Goal: Task Accomplishment & Management: Use online tool/utility

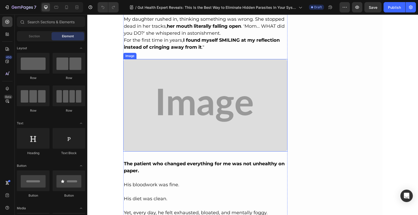
scroll to position [1624, 0]
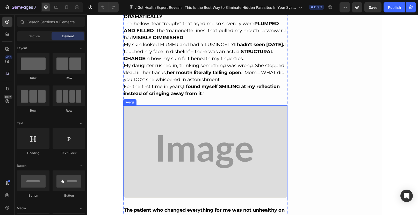
click at [205, 120] on img at bounding box center [205, 151] width 165 height 92
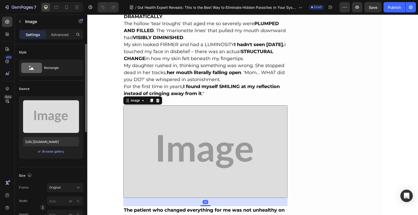
click at [53, 155] on div "Upload Image https://placehold.co/800x450?text=Image or Browse gallery" at bounding box center [51, 127] width 64 height 63
click at [55, 150] on div "Browse gallery" at bounding box center [53, 151] width 22 height 5
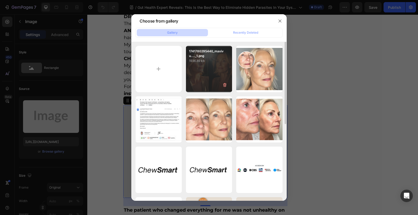
click at [207, 68] on div "1741780295440_maxivu...._1.png 1936.89 kb" at bounding box center [209, 69] width 46 height 46
type input "https://cdn.shopify.com/s/files/1/0690/8854/2916/files/gempages_548588544302514…"
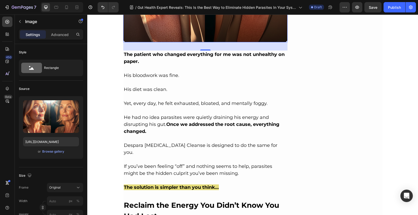
scroll to position [1846, 0]
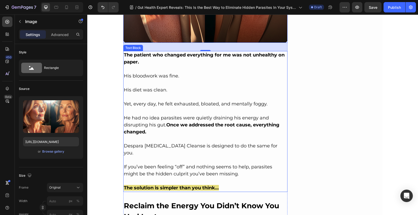
click at [161, 61] on p "The patient who changed everything for me was not unhealthy on paper." at bounding box center [205, 59] width 163 height 14
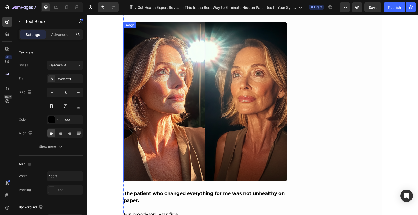
scroll to position [1819, 0]
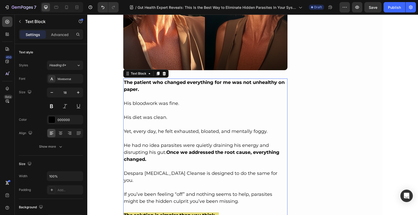
click at [133, 83] on p "The patient who changed everything for me was not unhealthy on paper." at bounding box center [205, 86] width 163 height 14
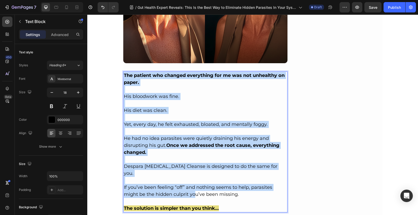
scroll to position [1864, 0]
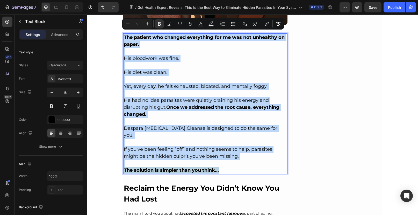
drag, startPoint x: 122, startPoint y: 78, endPoint x: 224, endPoint y: 161, distance: 131.4
click at [224, 161] on div "The patient who changed everything for me was not unhealthy on paper. His blood…" at bounding box center [205, 103] width 165 height 141
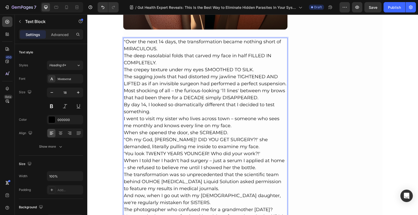
scroll to position [1829, 0]
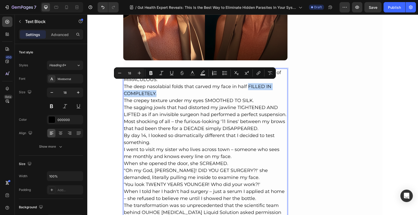
drag, startPoint x: 246, startPoint y: 84, endPoint x: 251, endPoint y: 88, distance: 6.3
click at [251, 88] on p "The deep nasolabial folds that carved my face in half FILLED IN COMPLETELY." at bounding box center [205, 90] width 163 height 14
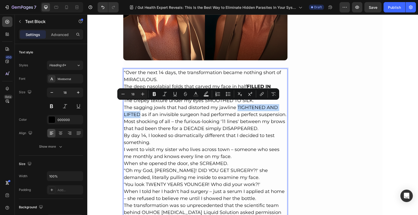
drag, startPoint x: 236, startPoint y: 105, endPoint x: 137, endPoint y: 112, distance: 99.0
click at [137, 112] on p "The sagging jowls that had distorted my jawline TIGHTENED AND LIFTED as if an i…" at bounding box center [205, 111] width 163 height 14
click at [153, 96] on icon "Editor contextual toolbar" at bounding box center [154, 93] width 5 height 5
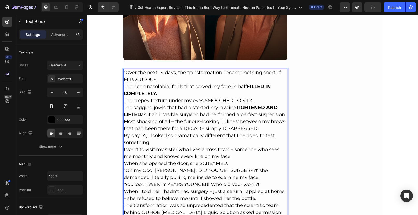
click at [244, 105] on strong "TIGHTENED AND LIFTED" at bounding box center [201, 111] width 154 height 13
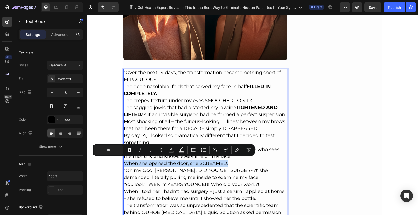
drag, startPoint x: 227, startPoint y: 162, endPoint x: 124, endPoint y: 161, distance: 103.9
click at [124, 162] on p "When she opened the door, she SCREAMED." at bounding box center [205, 163] width 163 height 7
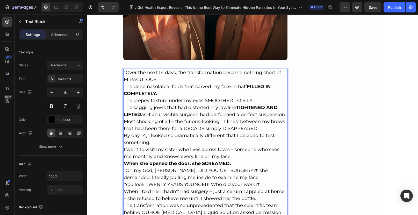
click at [184, 169] on p ""Oh my God, Carol! DID YOU GET SURGERY?!' she demanded, literally pulling me in…" at bounding box center [205, 174] width 163 height 14
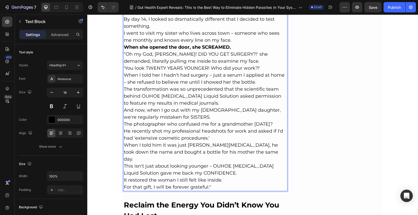
scroll to position [1945, 0]
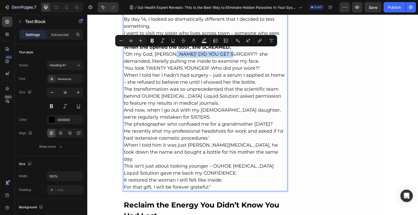
drag, startPoint x: 167, startPoint y: 52, endPoint x: 226, endPoint y: 53, distance: 58.3
click at [226, 53] on p ""Oh my God, Carol! DID YOU GET SURGERY?!' she demanded, literally pulling me in…" at bounding box center [205, 58] width 163 height 14
click at [208, 76] on p "When I told her I hadn't had surgery – just a serum I applied at home – she ref…" at bounding box center [205, 79] width 163 height 14
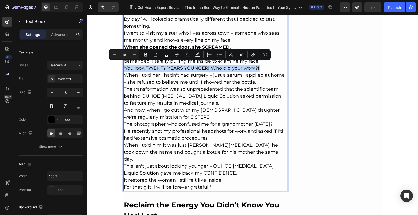
drag, startPoint x: 259, startPoint y: 65, endPoint x: 119, endPoint y: 66, distance: 139.7
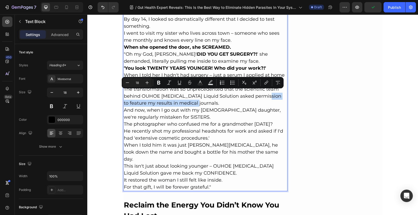
drag, startPoint x: 260, startPoint y: 93, endPoint x: 263, endPoint y: 98, distance: 5.9
click at [263, 98] on p "The transformation was so unprecedented that the scientific team behind OUHOE B…" at bounding box center [205, 96] width 163 height 21
drag, startPoint x: 259, startPoint y: 93, endPoint x: 262, endPoint y: 99, distance: 7.3
click at [262, 99] on p "The transformation was so unprecedented that the scientific team behind OUHOE B…" at bounding box center [205, 96] width 163 height 21
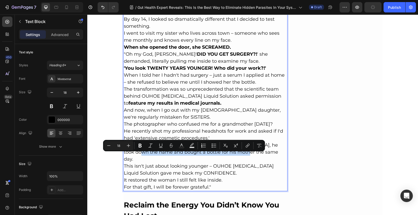
drag, startPoint x: 133, startPoint y: 156, endPoint x: 237, endPoint y: 157, distance: 103.1
click at [237, 157] on p "When I told him it was just OUHOE Botox, he took down the name and bought a bot…" at bounding box center [205, 152] width 163 height 21
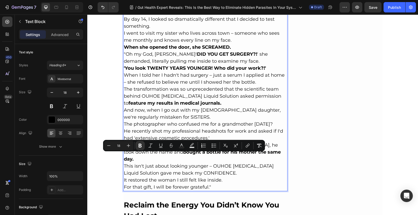
click at [233, 167] on p "This isn't just about looking younger – OUHOE Botox Liquid Solution gave me bac…" at bounding box center [205, 170] width 163 height 14
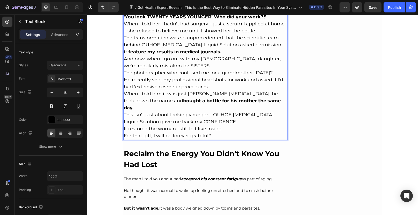
scroll to position [1997, 0]
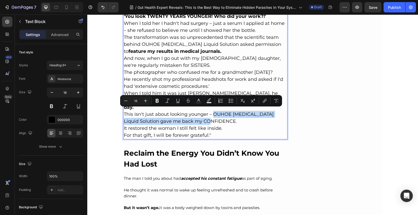
drag, startPoint x: 212, startPoint y: 111, endPoint x: 218, endPoint y: 119, distance: 9.8
click at [218, 119] on p "This isn't just about looking younger – OUHOE Botox Liquid Solution gave me bac…" at bounding box center [205, 118] width 163 height 14
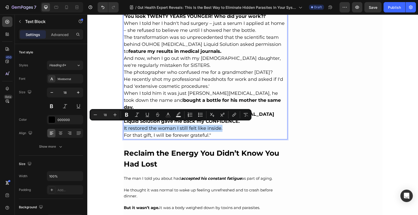
drag, startPoint x: 225, startPoint y: 127, endPoint x: 120, endPoint y: 126, distance: 104.9
click at [129, 115] on icon "Editor contextual toolbar" at bounding box center [126, 114] width 5 height 5
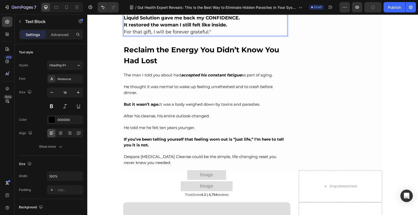
scroll to position [2100, 0]
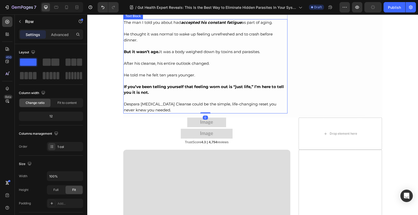
scroll to position [2326, 0]
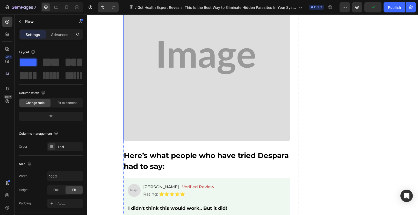
click at [194, 95] on img at bounding box center [206, 57] width 167 height 167
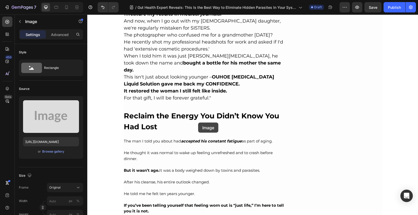
scroll to position [2034, 0]
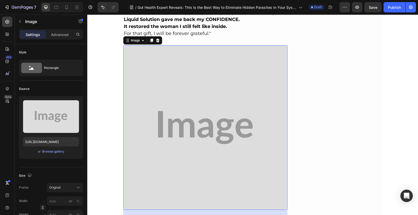
scroll to position [2099, 0]
click at [168, 71] on img at bounding box center [205, 127] width 165 height 165
click at [50, 152] on div "Browse gallery" at bounding box center [53, 151] width 22 height 5
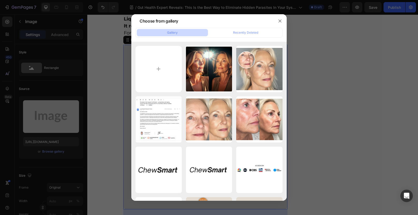
type input "C:\fakepath\1722530653149_1719404968_1695180779_img3.webp"
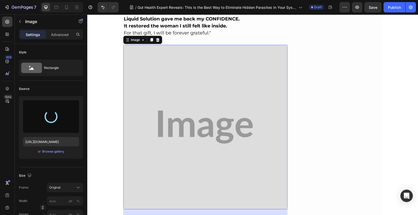
type input "https://cdn.shopify.com/s/files/1/0690/8854/2916/files/gempages_548588544302514…"
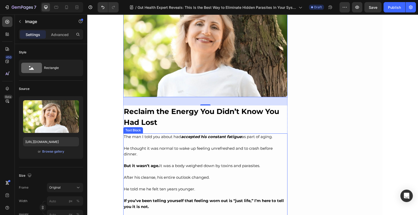
scroll to position [2159, 0]
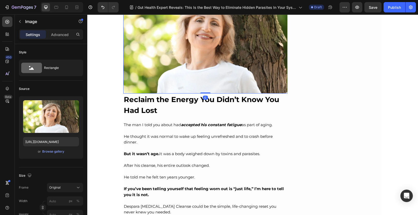
drag, startPoint x: 204, startPoint y: 98, endPoint x: 208, endPoint y: 80, distance: 18.9
click at [208, 80] on div "Image 0" at bounding box center [205, 39] width 165 height 109
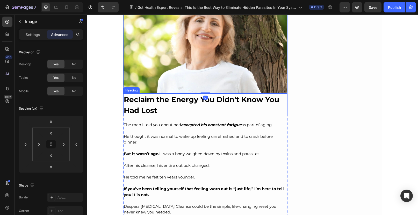
click at [124, 95] on strong "Reclaim the Energy You Didn’t Know You Had Lost" at bounding box center [201, 105] width 155 height 20
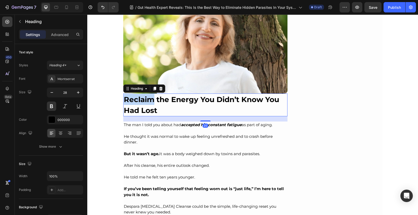
click at [124, 96] on strong "Reclaim the Energy You Didn’t Know You Had Lost" at bounding box center [201, 105] width 155 height 20
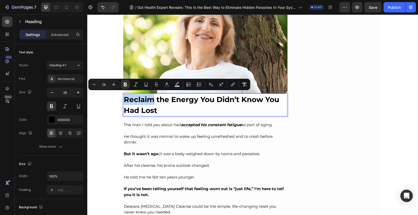
click at [124, 96] on strong "Reclaim the Energy You Didn’t Know You Had Lost" at bounding box center [201, 105] width 155 height 20
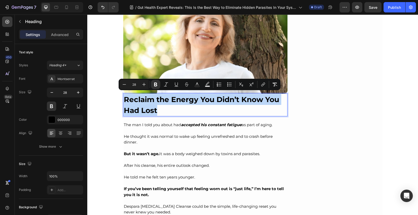
drag, startPoint x: 123, startPoint y: 95, endPoint x: 159, endPoint y: 109, distance: 38.3
click at [159, 109] on p "Reclaim the Energy You Didn’t Know You Had Lost" at bounding box center [205, 105] width 163 height 22
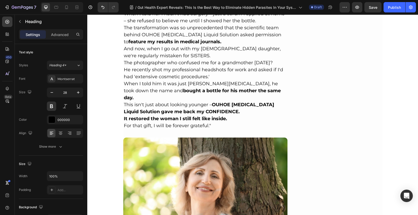
scroll to position [2006, 0]
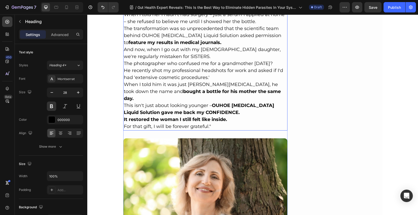
click at [147, 123] on p "For that gift, I will be forever grateful."" at bounding box center [205, 126] width 163 height 7
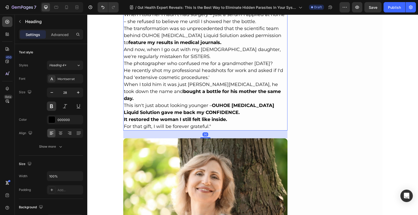
click at [147, 123] on p "For that gift, I will be forever grateful."" at bounding box center [205, 126] width 163 height 7
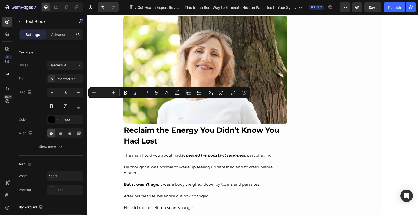
scroll to position [2184, 0]
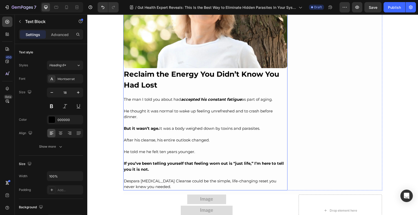
click at [160, 81] on p "⁠⁠⁠⁠⁠⁠⁠ Reclaim the Energy You Didn’t Know You Had Lost" at bounding box center [205, 80] width 163 height 22
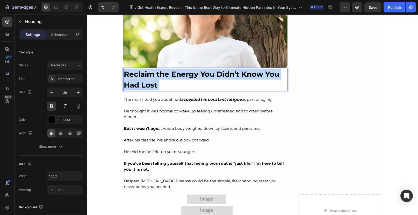
drag, startPoint x: 156, startPoint y: 82, endPoint x: 120, endPoint y: 69, distance: 37.5
drag, startPoint x: 123, startPoint y: 69, endPoint x: 158, endPoint y: 83, distance: 37.6
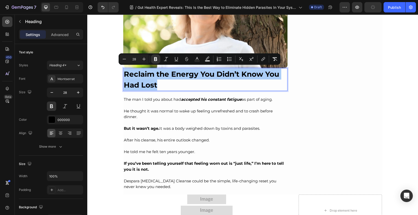
click at [133, 59] on input "28" at bounding box center [134, 59] width 10 height 6
click at [134, 59] on input "28" at bounding box center [134, 59] width 10 height 6
type input "18"
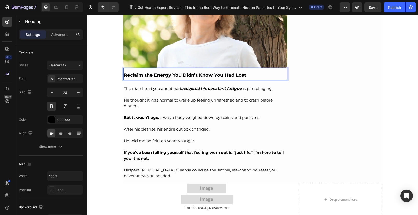
click at [254, 73] on p "Reclaim the Energy You Didn’t Know You Had Lost" at bounding box center [205, 74] width 163 height 11
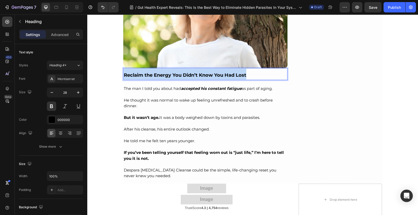
drag, startPoint x: 248, startPoint y: 72, endPoint x: 196, endPoint y: 75, distance: 52.7
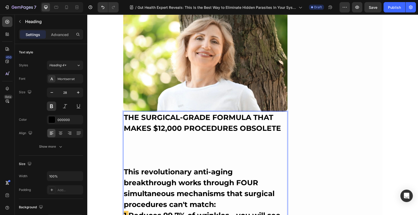
scroll to position [2133, 0]
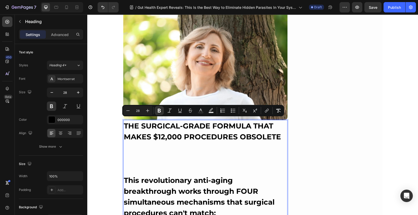
drag, startPoint x: 186, startPoint y: 204, endPoint x: 124, endPoint y: 118, distance: 106.8
drag, startPoint x: 137, startPoint y: 110, endPoint x: 133, endPoint y: 112, distance: 4.5
click at [133, 112] on input "28" at bounding box center [138, 111] width 10 height 6
type input "18"
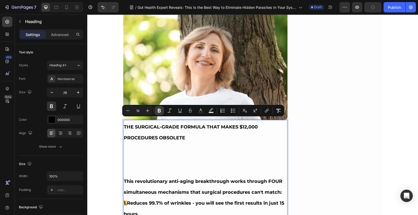
click at [161, 112] on icon "Editor contextual toolbar" at bounding box center [159, 110] width 5 height 5
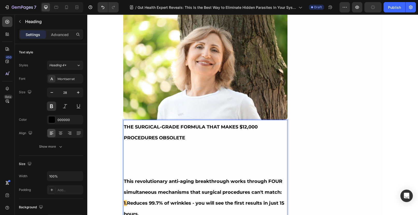
click at [130, 171] on p "Rich Text Editor. Editing area: main" at bounding box center [205, 169] width 163 height 11
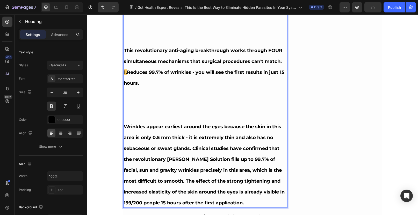
scroll to position [2266, 0]
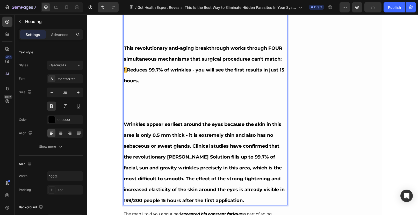
click at [129, 114] on p "Rich Text Editor. Editing area: main" at bounding box center [205, 112] width 163 height 11
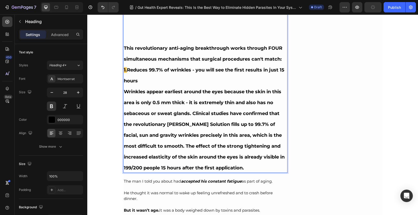
click at [137, 69] on span "Reduces 99.7% of wrinkles - you will see the first results in just 15 hours" at bounding box center [204, 75] width 161 height 17
click at [140, 78] on p "1. Reduces 99.7% of wrinkles - you will see the first results in just 15 hours" at bounding box center [205, 74] width 163 height 22
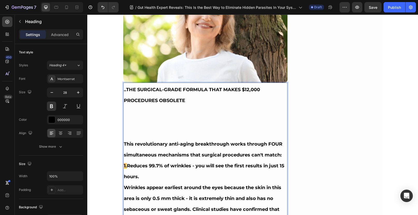
scroll to position [2162, 0]
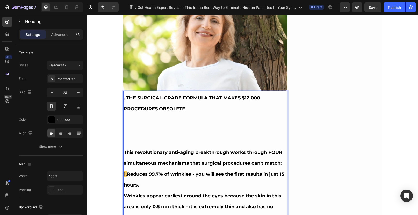
drag, startPoint x: 244, startPoint y: 162, endPoint x: 119, endPoint y: 92, distance: 142.7
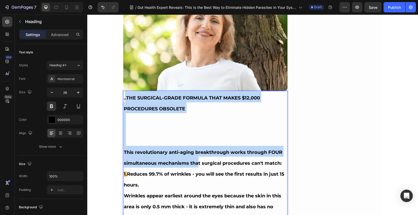
drag, startPoint x: 122, startPoint y: 94, endPoint x: 146, endPoint y: 123, distance: 37.7
click at [193, 153] on h2 "..THE SURGICAL-GRADE FORMULA THAT MAKES $12,000 PROCEDURES OBSOLETE This revolu…" at bounding box center [205, 184] width 165 height 186
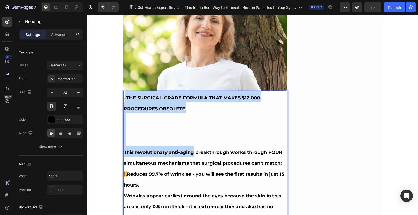
click at [126, 95] on strong "..THE SURGICAL-GRADE FORMULA THAT MAKES $12,000 PROCEDURES OBSOLETE" at bounding box center [192, 103] width 136 height 17
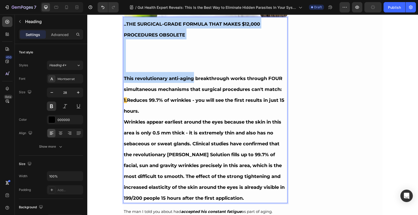
scroll to position [2278, 0]
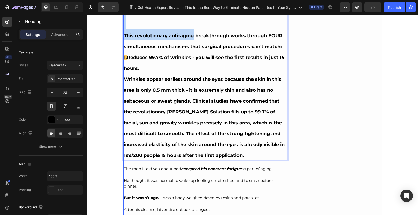
drag, startPoint x: 122, startPoint y: 94, endPoint x: 257, endPoint y: 159, distance: 150.2
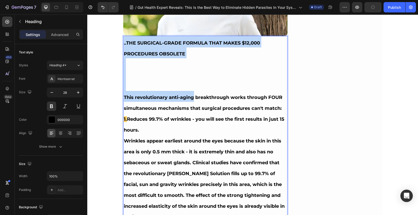
scroll to position [2187, 0]
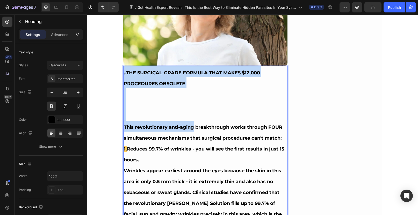
click at [171, 114] on p "Rich Text Editor. Editing area: main" at bounding box center [205, 115] width 163 height 11
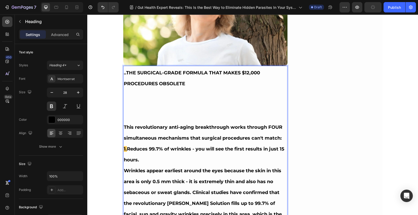
click at [133, 113] on p "Rich Text Editor. Editing area: main" at bounding box center [205, 115] width 163 height 11
click at [51, 108] on button at bounding box center [51, 106] width 9 height 9
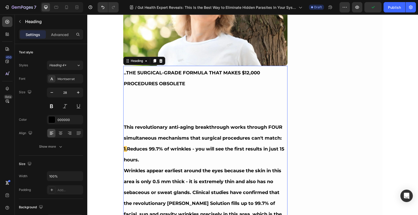
click at [130, 115] on p "..THE SURGICAL-GRADE FORMULA THAT MAKES $12,000 PROCEDURES OBSOLETE This revolu…" at bounding box center [205, 158] width 163 height 185
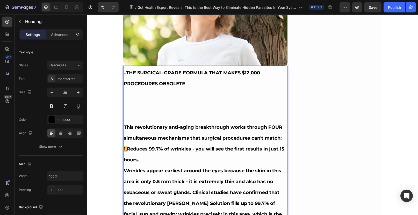
click at [129, 116] on p "..THE SURGICAL-GRADE FORMULA THAT MAKES $12,000 PROCEDURES OBSOLETE This revolu…" at bounding box center [205, 158] width 163 height 185
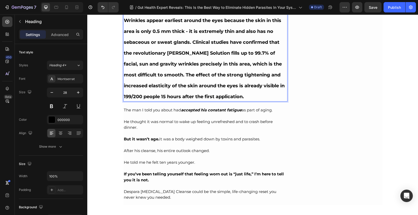
scroll to position [2328, 0]
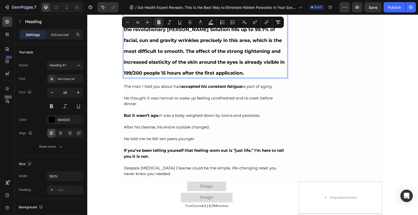
drag, startPoint x: 122, startPoint y: 69, endPoint x: 266, endPoint y: 69, distance: 144.1
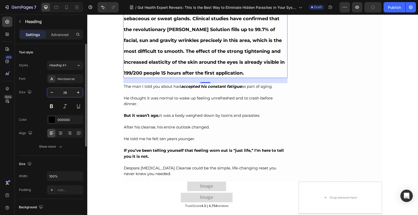
drag, startPoint x: 62, startPoint y: 92, endPoint x: 65, endPoint y: 92, distance: 3.2
click at [65, 92] on input "28" at bounding box center [64, 92] width 17 height 9
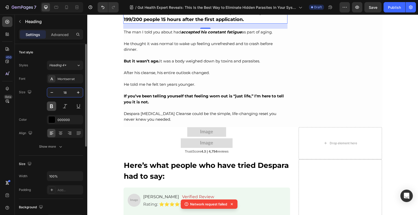
click at [50, 107] on button at bounding box center [51, 106] width 9 height 9
click at [51, 108] on button at bounding box center [51, 106] width 9 height 9
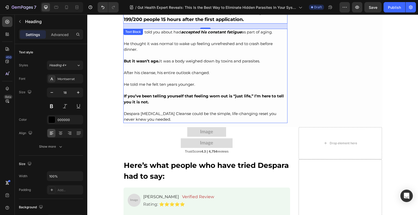
scroll to position [2224, 0]
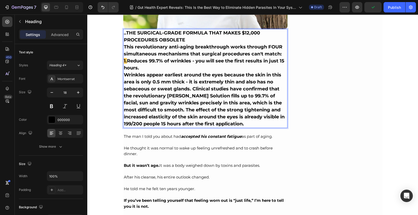
drag, startPoint x: 248, startPoint y: 121, endPoint x: 122, endPoint y: 31, distance: 154.8
click at [123, 31] on h2 "..THE SURGICAL-GRADE FORMULA THAT MAKES $12,000 PROCEDURES OBSOLETE This revolu…" at bounding box center [205, 78] width 165 height 99
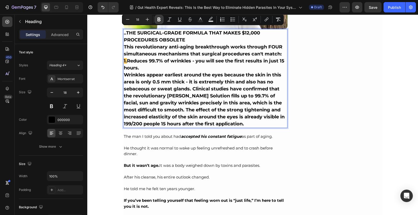
click at [160, 19] on icon "Editor contextual toolbar" at bounding box center [158, 19] width 5 height 5
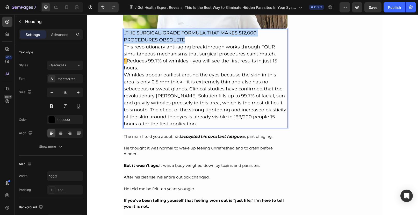
drag, startPoint x: 190, startPoint y: 38, endPoint x: 121, endPoint y: 29, distance: 69.6
click at [123, 29] on h2 "..THE SURGICAL-GRADE FORMULA THAT MAKES $12,000 PROCEDURES OBSOLETE This revolu…" at bounding box center [205, 78] width 165 height 99
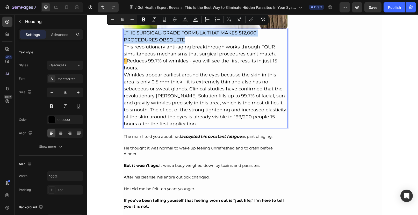
click at [124, 31] on span "..THE SURGICAL-GRADE FORMULA THAT MAKES $12,000 PROCEDURES OBSOLETE" at bounding box center [190, 36] width 133 height 13
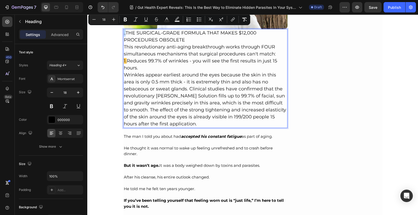
drag, startPoint x: 124, startPoint y: 31, endPoint x: 120, endPoint y: 31, distance: 3.9
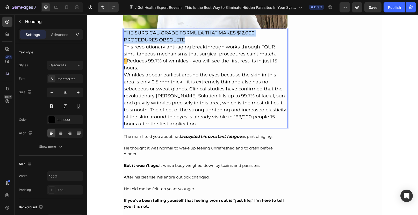
drag, startPoint x: 186, startPoint y: 37, endPoint x: 118, endPoint y: 27, distance: 68.1
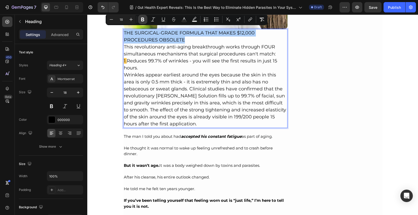
click at [144, 19] on icon "Editor contextual toolbar" at bounding box center [142, 19] width 5 height 5
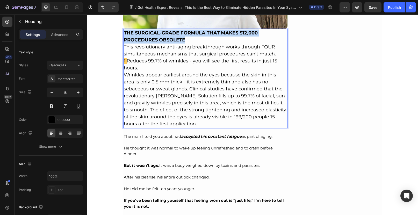
drag, startPoint x: 191, startPoint y: 37, endPoint x: 120, endPoint y: 30, distance: 71.6
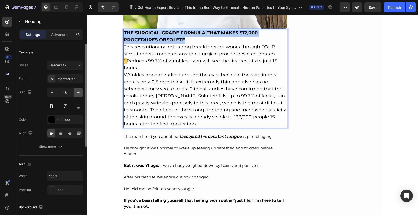
click at [79, 95] on icon "button" at bounding box center [78, 92] width 5 height 5
type input "19"
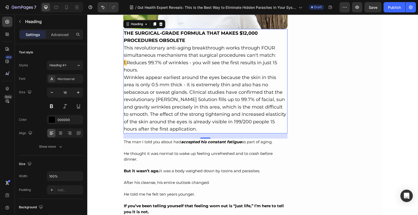
click at [189, 38] on p "THE SURGICAL-GRADE FORMULA THAT MAKES $12,000 PROCEDURES OBSOLETE This revoluti…" at bounding box center [205, 81] width 163 height 103
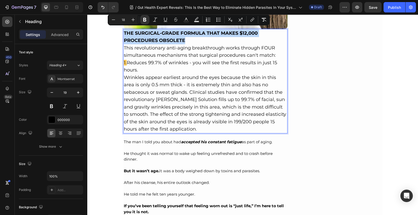
drag, startPoint x: 160, startPoint y: 37, endPoint x: 120, endPoint y: 32, distance: 40.5
click at [133, 20] on icon "Editor contextual toolbar" at bounding box center [133, 19] width 3 height 3
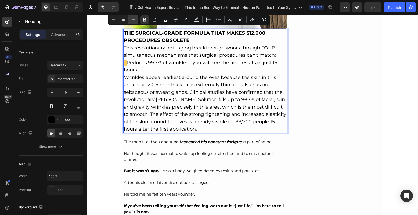
click at [133, 20] on icon "Editor contextual toolbar" at bounding box center [133, 19] width 3 height 3
type input "20"
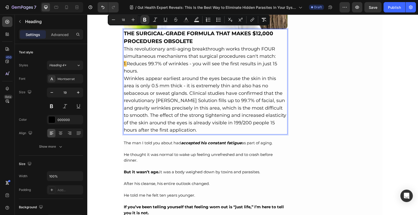
click at [140, 69] on p "THE SURGICAL-GRADE FORMULA THAT MAKES $12,000 PROCEDURES OBSOLETE This revoluti…" at bounding box center [205, 82] width 163 height 104
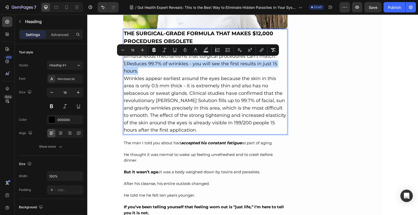
drag, startPoint x: 139, startPoint y: 68, endPoint x: 122, endPoint y: 61, distance: 18.2
click at [124, 61] on p "THE SURGICAL-GRADE FORMULA THAT MAKES $12,000 PROCEDURES OBSOLETE This revoluti…" at bounding box center [205, 82] width 163 height 104
click at [143, 51] on icon "Editor contextual toolbar" at bounding box center [142, 49] width 5 height 5
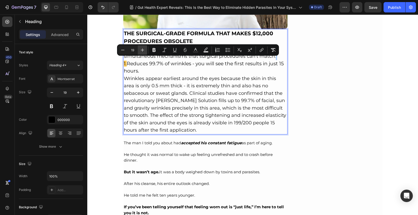
click at [143, 51] on icon "Editor contextual toolbar" at bounding box center [142, 49] width 5 height 5
type input "20"
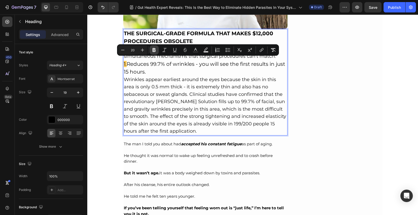
click at [155, 49] on icon "Editor contextual toolbar" at bounding box center [154, 50] width 3 height 4
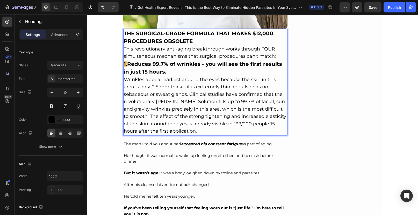
click at [170, 67] on p "THE SURGICAL-GRADE FORMULA THAT MAKES $12,000 PROCEDURES OBSOLETE This revoluti…" at bounding box center [205, 82] width 163 height 105
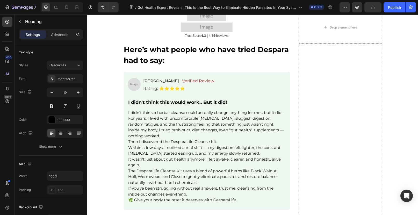
scroll to position [2351, 0]
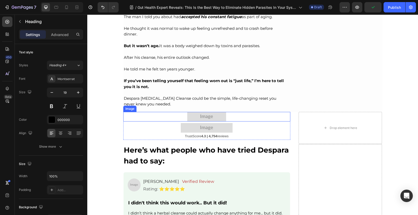
click at [202, 113] on img at bounding box center [206, 117] width 39 height 10
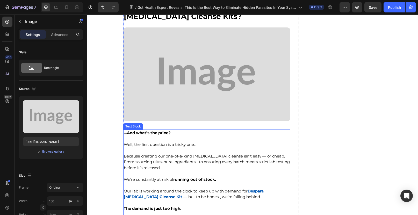
scroll to position [2762, 0]
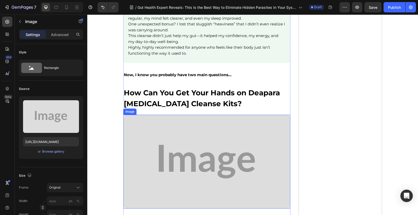
click at [171, 138] on img at bounding box center [206, 162] width 167 height 94
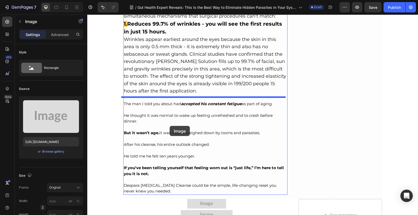
scroll to position [2264, 0]
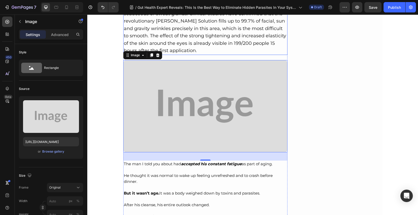
scroll to position [2343, 0]
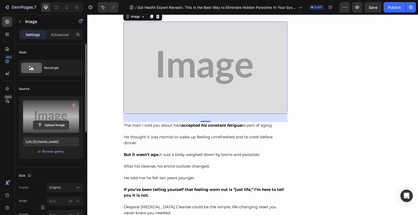
click at [48, 127] on input "file" at bounding box center [51, 125] width 36 height 9
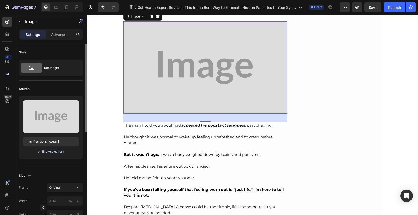
click at [56, 152] on div "Browse gallery" at bounding box center [53, 151] width 22 height 5
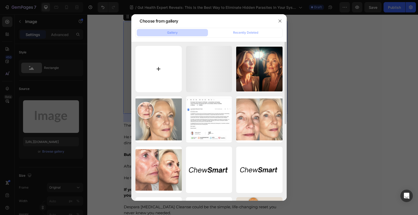
type input "C:\fakepath\1722530656742_1721804283_1695149612_GetPaidStock.com_6509ee1ac68d8.…"
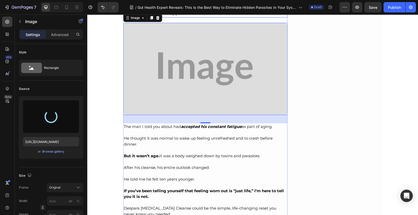
scroll to position [2380, 0]
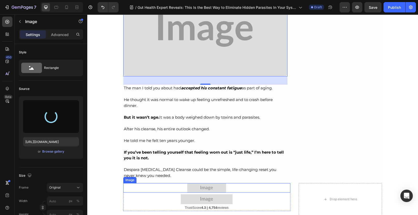
type input "https://cdn.shopify.com/s/files/1/0690/8854/2916/files/gempages_548588544302514…"
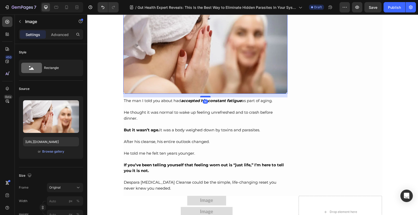
drag, startPoint x: 203, startPoint y: 98, endPoint x: 204, endPoint y: 94, distance: 4.8
click at [204, 96] on div at bounding box center [205, 97] width 10 height 2
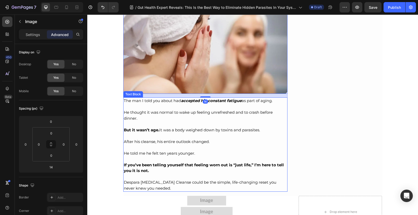
click at [152, 129] on strong "But it wasn’t age." at bounding box center [141, 129] width 35 height 5
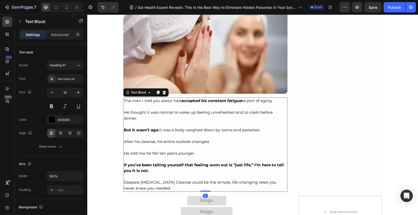
click at [148, 183] on p "Despara Parasite Cleanse could be the simple, life-changing reset you never kne…" at bounding box center [205, 186] width 163 height 12
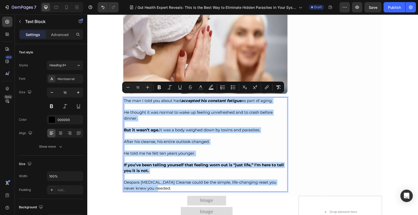
drag, startPoint x: 144, startPoint y: 177, endPoint x: 116, endPoint y: 93, distance: 88.2
click at [116, 93] on div "GET 50% OFF Despara Cleanse Kit Now! Button Sticky Health > Trending > Best Off…" at bounding box center [252, 152] width 331 height 5015
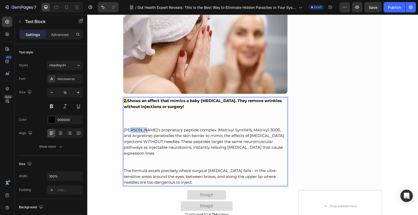
drag, startPoint x: 138, startPoint y: 127, endPoint x: 129, endPoint y: 127, distance: 9.3
click at [129, 127] on p "Olavita's proprietary peptide complex (Matrixyl Synthe'6, Matrixyl-3000, and Ar…" at bounding box center [205, 141] width 163 height 29
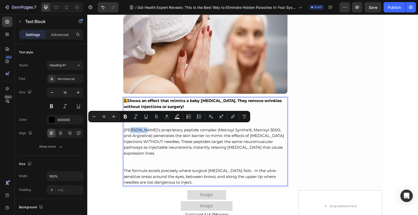
click at [134, 127] on p "Olavita's proprietary peptide complex (Matrixyl Synthe'6, Matrixyl-3000, and Ar…" at bounding box center [205, 141] width 163 height 29
drag, startPoint x: 138, startPoint y: 127, endPoint x: 119, endPoint y: 128, distance: 18.9
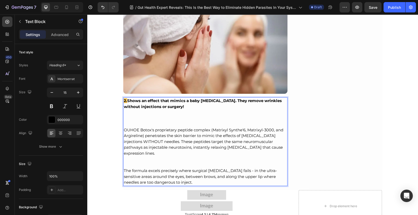
click at [124, 127] on p "OUHOE Botox's proprietary peptide complex (Matrixyl Synthe'6, Matrixyl-3000, an…" at bounding box center [205, 141] width 163 height 29
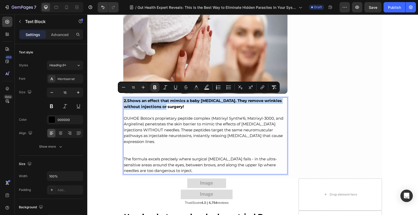
drag, startPoint x: 170, startPoint y: 105, endPoint x: 121, endPoint y: 97, distance: 50.3
click at [142, 88] on icon "Editor contextual toolbar" at bounding box center [143, 87] width 5 height 5
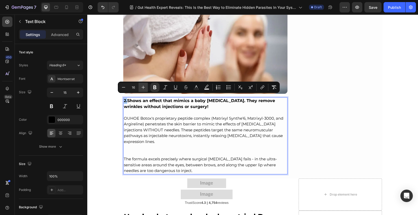
click at [142, 88] on icon "Editor contextual toolbar" at bounding box center [143, 87] width 5 height 5
type input "18"
click at [205, 117] on p "OUHOE Botox's proprietary peptide complex (Matrixyl Synthe'6, Matrixyl-3000, an…" at bounding box center [205, 130] width 163 height 29
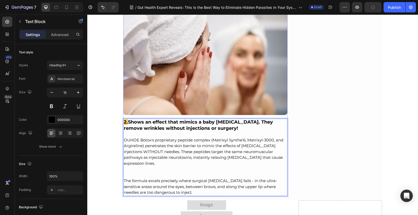
scroll to position [2362, 0]
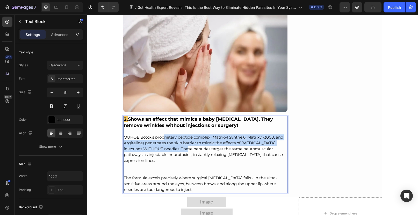
drag, startPoint x: 161, startPoint y: 135, endPoint x: 183, endPoint y: 147, distance: 25.4
click at [183, 147] on p "OUHOE Botox's proprietary peptide complex (Matrixyl Synthe'6, Matrixyl-3000, an…" at bounding box center [205, 148] width 163 height 29
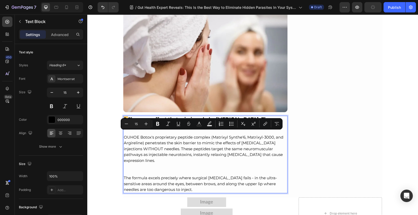
click at [145, 163] on p "Rich Text Editor. Editing area: main" at bounding box center [205, 169] width 163 height 12
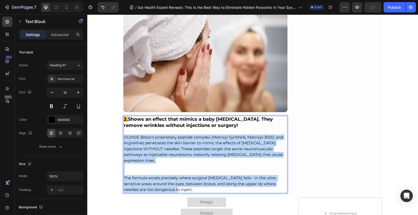
drag, startPoint x: 162, startPoint y: 180, endPoint x: 122, endPoint y: 134, distance: 61.2
click at [123, 134] on div "2. Shows an effect that mimics a baby Botox. They remove wrinkles without injec…" at bounding box center [205, 154] width 165 height 77
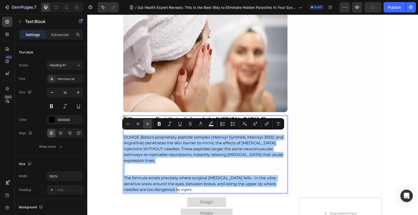
click at [149, 124] on icon "Editor contextual toolbar" at bounding box center [147, 123] width 5 height 5
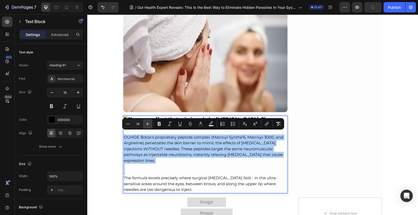
click at [148, 124] on icon "Editor contextual toolbar" at bounding box center [147, 123] width 5 height 5
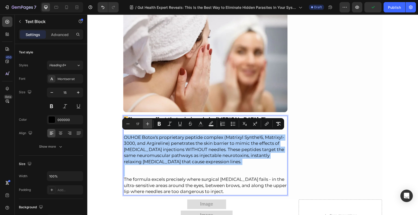
click at [148, 124] on icon "Editor contextual toolbar" at bounding box center [147, 123] width 5 height 5
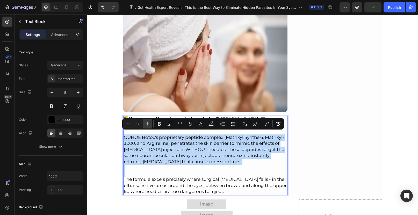
type input "18"
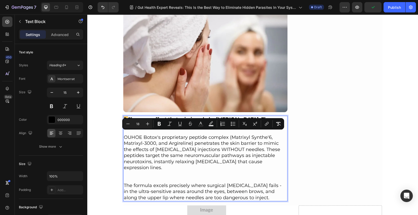
click at [196, 171] on p "Rich Text Editor. Editing area: main" at bounding box center [205, 177] width 163 height 12
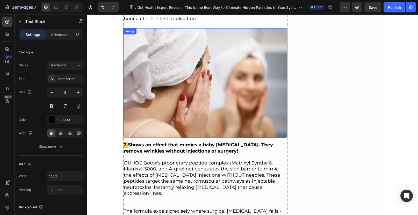
scroll to position [2336, 0]
click at [196, 82] on img at bounding box center [205, 84] width 165 height 110
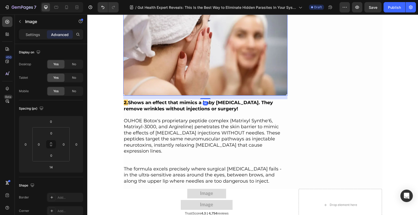
scroll to position [2421, 0]
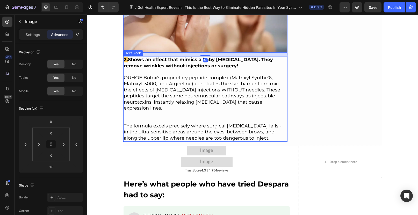
click at [173, 89] on p "OUHOE Botox's proprietary peptide complex (Matrixyl Synthe'6, Matrixyl-3000, an…" at bounding box center [205, 93] width 163 height 37
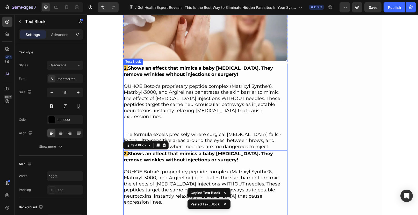
scroll to position [2412, 0]
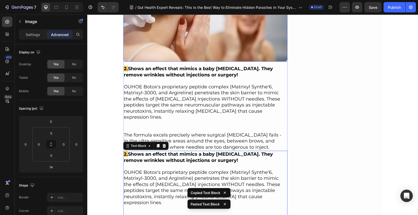
click at [184, 36] on img at bounding box center [205, 7] width 165 height 110
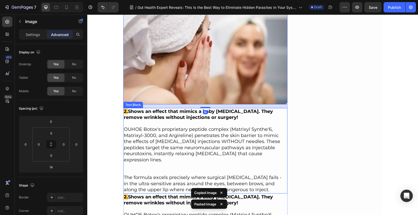
scroll to position [2496, 0]
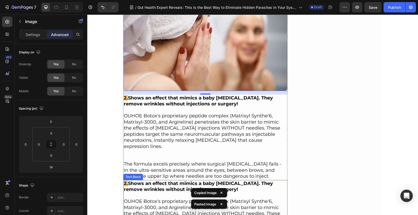
drag, startPoint x: 260, startPoint y: 28, endPoint x: 172, endPoint y: 172, distance: 168.8
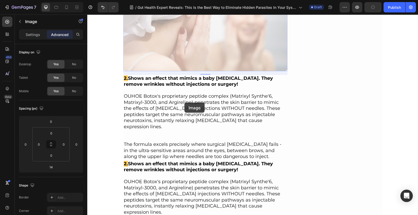
scroll to position [2516, 0]
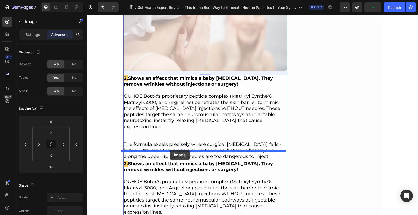
click at [170, 150] on div at bounding box center [252, 131] width 331 height 5266
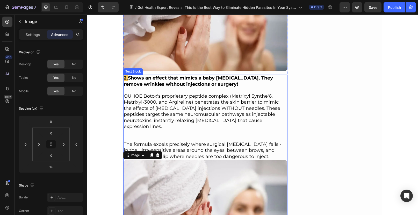
scroll to position [2508, 0]
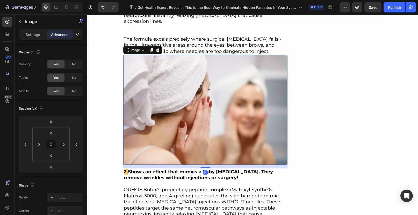
click at [200, 85] on img at bounding box center [205, 110] width 165 height 110
click at [205, 134] on img at bounding box center [205, 110] width 165 height 110
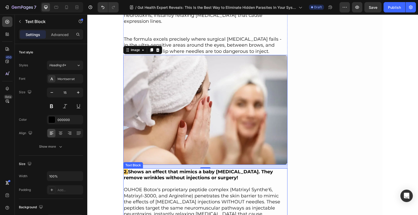
click at [197, 197] on span "OUHOE Botox's proprietary peptide complex (Matrixyl Synthe'6, Matrixyl-3000, an…" at bounding box center [202, 205] width 156 height 36
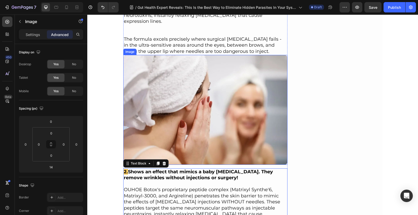
click at [195, 125] on img at bounding box center [205, 110] width 165 height 110
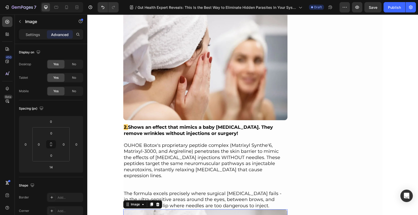
scroll to position [2310, 0]
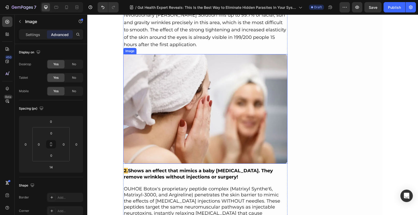
click at [190, 78] on img at bounding box center [205, 109] width 165 height 110
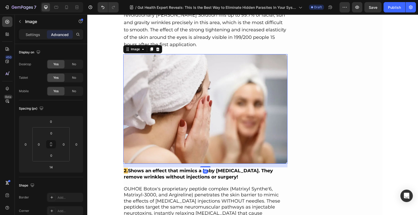
click at [190, 77] on img at bounding box center [205, 109] width 165 height 110
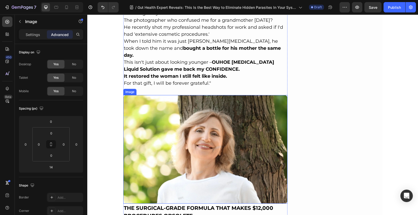
scroll to position [2046, 0]
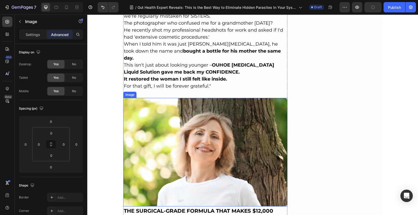
click at [201, 135] on img at bounding box center [205, 152] width 165 height 109
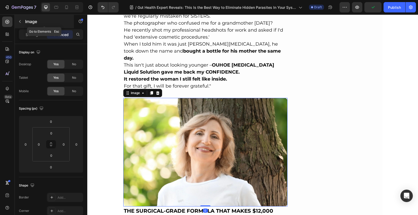
click at [20, 22] on icon "button" at bounding box center [20, 21] width 4 height 4
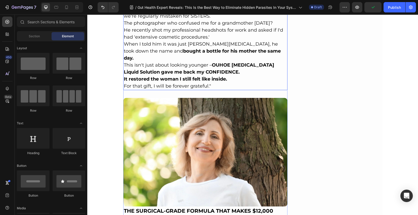
click at [166, 65] on p "This isn't just about looking younger – OUHOE Botox Liquid Solution gave me bac…" at bounding box center [205, 69] width 163 height 14
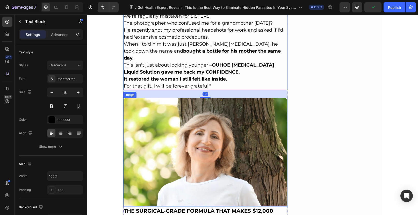
scroll to position [2221, 0]
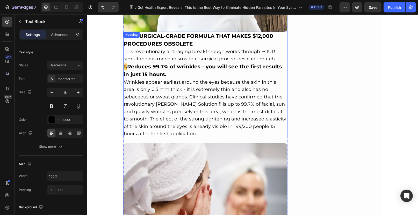
click at [195, 160] on img at bounding box center [205, 198] width 165 height 110
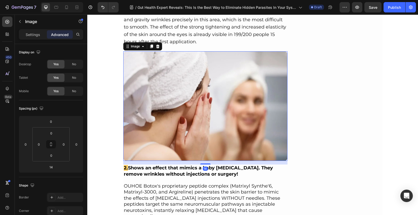
scroll to position [2338, 0]
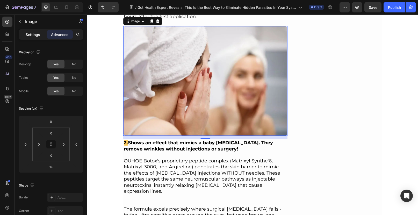
click at [32, 37] on p "Settings" at bounding box center [33, 34] width 15 height 5
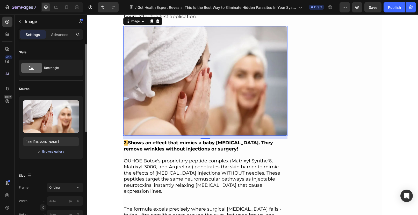
click at [54, 153] on div "Browse gallery" at bounding box center [53, 151] width 22 height 5
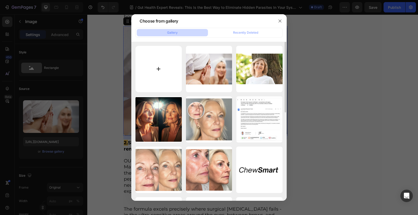
type input "C:\fakepath\1722530663832_1721804337_1687859979_Untitled_design_1_.webp"
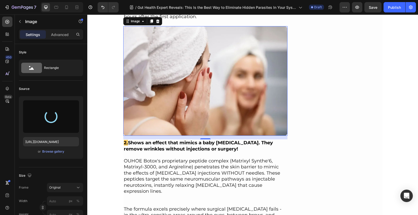
scroll to position [2386, 0]
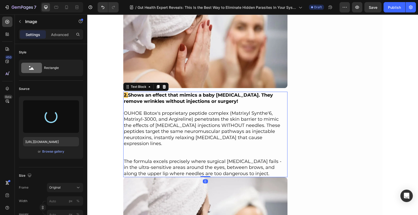
click at [168, 110] on span "OUHOE Botox's proprietary peptide complex (Matrixyl Synthe'6, Matrixyl-3000, an…" at bounding box center [202, 128] width 156 height 36
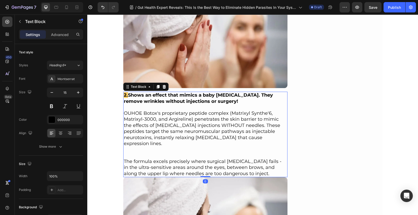
click at [231, 167] on p "The formula excels precisely where surgical [MEDICAL_DATA] fails - in the ultra…" at bounding box center [205, 168] width 163 height 18
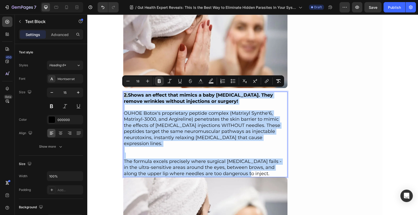
drag, startPoint x: 230, startPoint y: 165, endPoint x: 117, endPoint y: 93, distance: 133.8
type input "15"
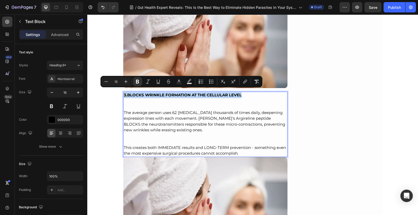
drag, startPoint x: 248, startPoint y: 92, endPoint x: 137, endPoint y: 89, distance: 111.2
click at [137, 92] on div "3. BLOCKS WRINKLE FORMATION AT THE CELLULAR LEVEL The average person uses 62 fa…" at bounding box center [205, 124] width 165 height 65
click at [124, 80] on icon "Editor contextual toolbar" at bounding box center [125, 81] width 5 height 5
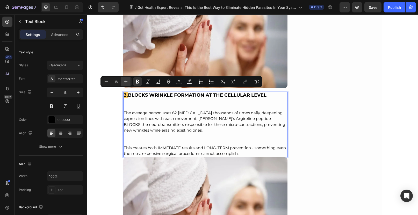
click at [124, 80] on icon "Editor contextual toolbar" at bounding box center [125, 81] width 5 height 5
type input "15"
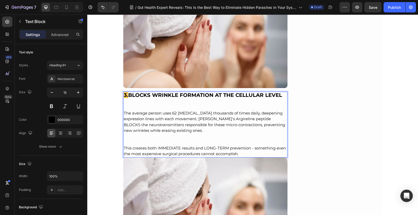
click at [124, 110] on p "The average person uses 62 facial muscles thousands of times daily, deepening e…" at bounding box center [205, 121] width 163 height 23
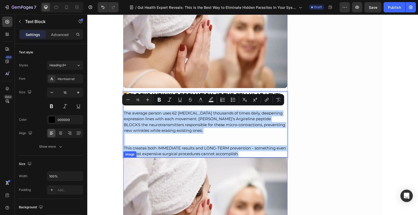
drag, startPoint x: 121, startPoint y: 107, endPoint x: 250, endPoint y: 155, distance: 137.3
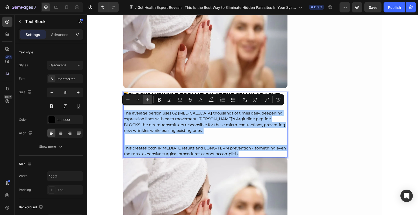
click at [148, 99] on icon "Editor contextual toolbar" at bounding box center [147, 99] width 5 height 5
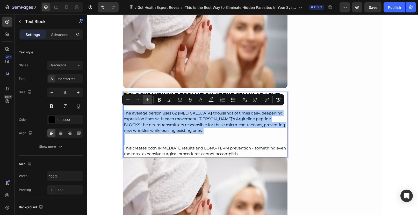
click at [148, 99] on icon "Editor contextual toolbar" at bounding box center [147, 99] width 5 height 5
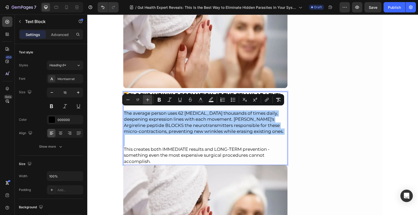
click at [148, 99] on icon "Editor contextual toolbar" at bounding box center [147, 99] width 5 height 5
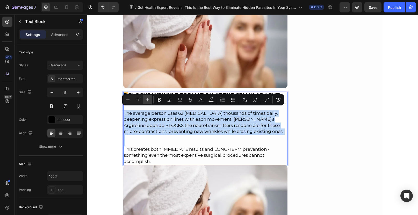
type input "18"
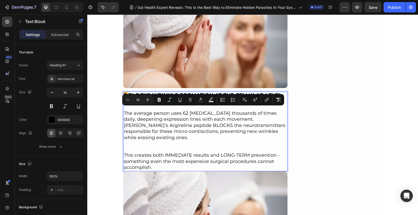
click at [148, 141] on p "Rich Text Editor. Editing area: main" at bounding box center [205, 147] width 163 height 12
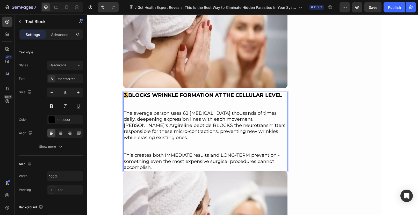
click at [143, 141] on p "⁠⁠⁠⁠⁠⁠⁠" at bounding box center [205, 147] width 163 height 12
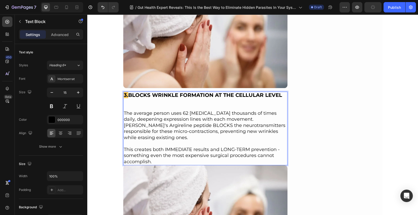
click at [125, 105] on p "Rich Text Editor. Editing area: main" at bounding box center [205, 107] width 163 height 6
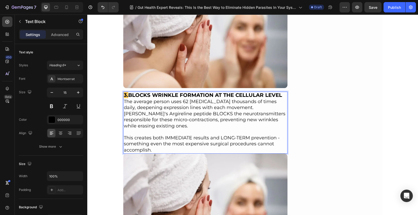
click at [215, 129] on p "Rich Text Editor. Editing area: main" at bounding box center [205, 132] width 163 height 6
click at [285, 93] on p "3. BLOCKS WRINKLE FORMATION AT THE CELLULAR LEVEL" at bounding box center [205, 95] width 163 height 6
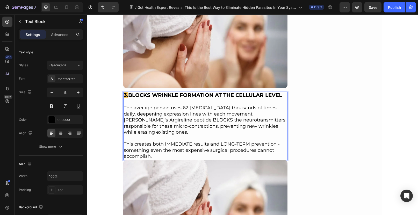
click at [211, 108] on p "The average person uses 62 facial muscles thousands of times daily, deepening e…" at bounding box center [205, 120] width 163 height 31
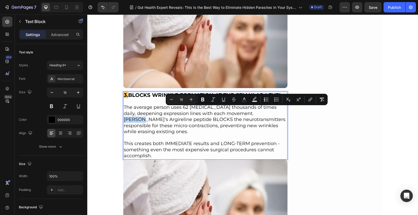
drag, startPoint x: 255, startPoint y: 110, endPoint x: 240, endPoint y: 110, distance: 14.5
click at [240, 110] on span "The average person uses 62 facial muscles thousands of times daily, deepening e…" at bounding box center [205, 119] width 162 height 30
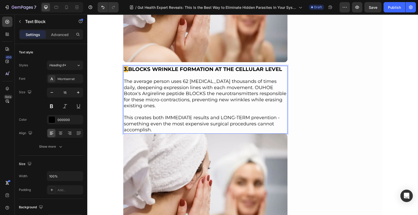
scroll to position [2312, 0]
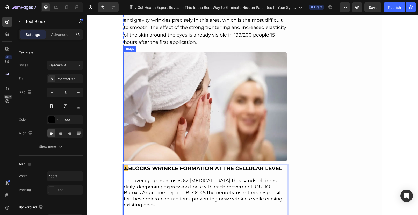
click at [179, 80] on img at bounding box center [205, 107] width 165 height 110
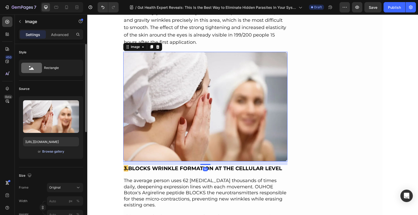
click at [49, 153] on div "Browse gallery" at bounding box center [53, 151] width 22 height 5
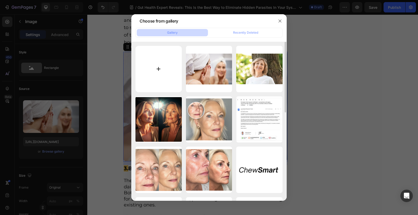
type input "C:\fakepath\1722530663832_1721804337_1687859979_Untitled_design_1_.webp"
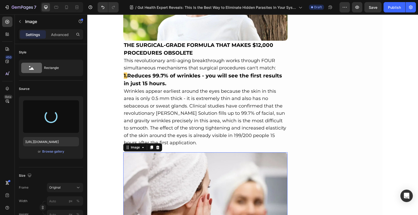
scroll to position [2390, 0]
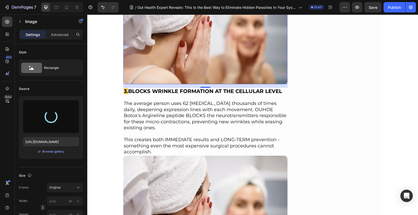
type input "https://cdn.shopify.com/s/files/1/0690/8854/2916/files/gempages_548588544302514…"
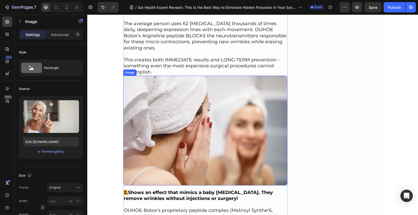
scroll to position [2355, 0]
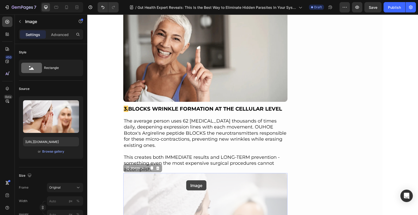
scroll to position [2271, 0]
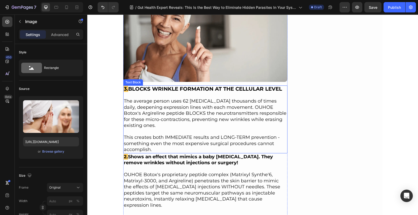
scroll to position [2494, 0]
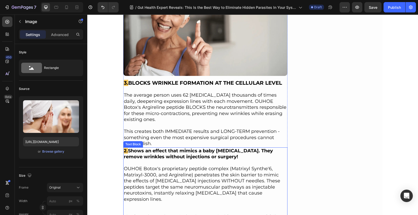
click at [175, 160] on p at bounding box center [205, 163] width 163 height 6
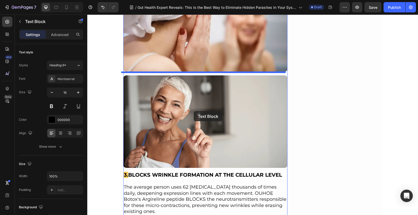
scroll to position [2399, 0]
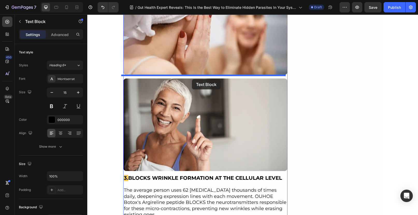
drag, startPoint x: 183, startPoint y: 159, endPoint x: 192, endPoint y: 79, distance: 80.5
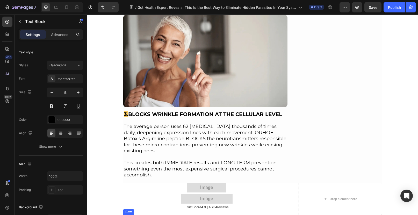
scroll to position [2551, 0]
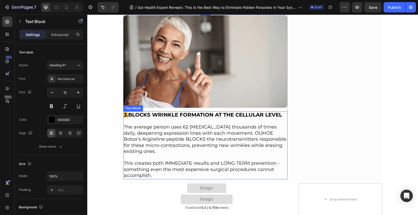
click at [170, 124] on span "The average person uses 62 [MEDICAL_DATA] thousands of times daily, deepening e…" at bounding box center [205, 139] width 163 height 30
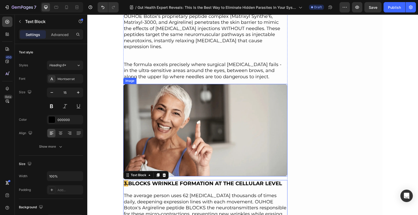
scroll to position [2501, 0]
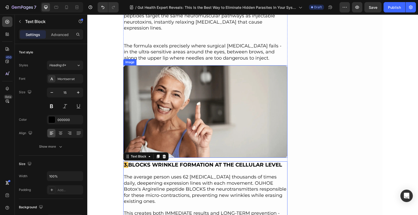
click at [217, 74] on img at bounding box center [205, 111] width 165 height 92
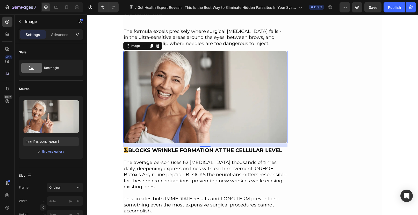
scroll to position [2518, 0]
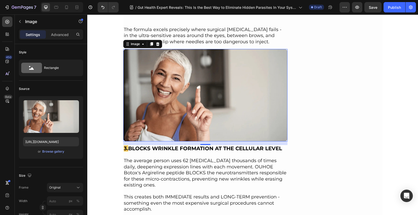
click at [213, 83] on img at bounding box center [205, 95] width 165 height 92
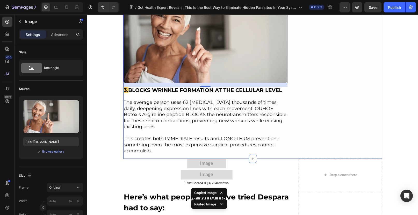
scroll to position [2658, 0]
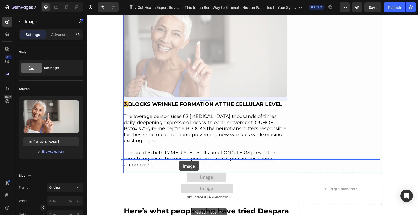
click at [179, 161] on div at bounding box center [252, 27] width 331 height 5342
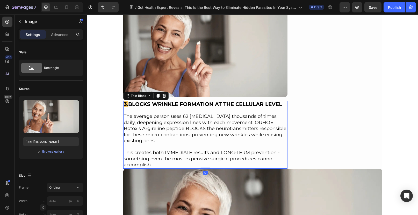
click at [187, 115] on span "The average person uses 62 [MEDICAL_DATA] thousands of times daily, deepening e…" at bounding box center [205, 128] width 163 height 30
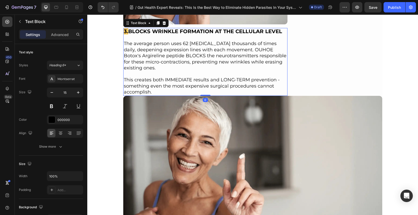
scroll to position [2669, 0]
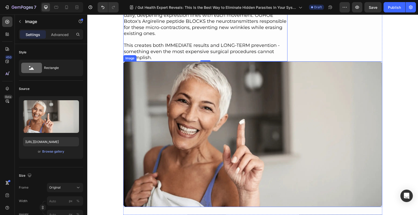
click at [314, 116] on img at bounding box center [252, 134] width 259 height 146
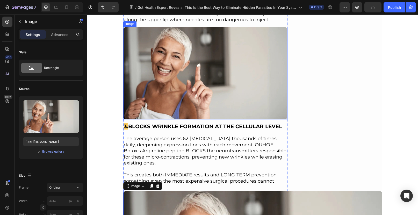
scroll to position [2679, 0]
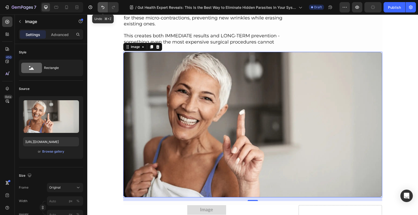
click at [104, 8] on icon "Undo/Redo" at bounding box center [102, 7] width 5 height 5
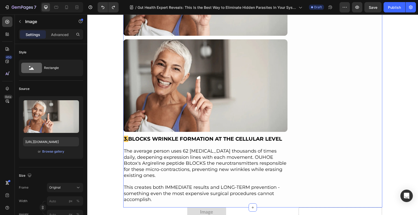
scroll to position [2623, 0]
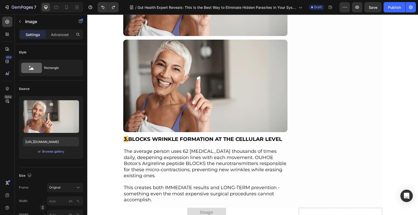
click at [227, 66] on img at bounding box center [205, 86] width 165 height 92
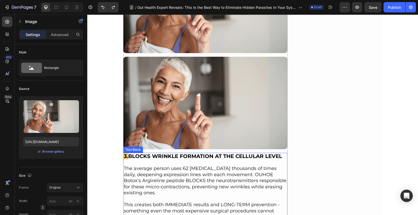
scroll to position [2715, 0]
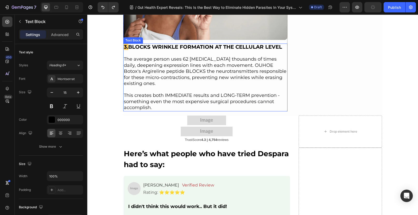
click at [197, 73] on p "The average person uses 62 [MEDICAL_DATA] thousands of times daily, deepening e…" at bounding box center [205, 71] width 163 height 31
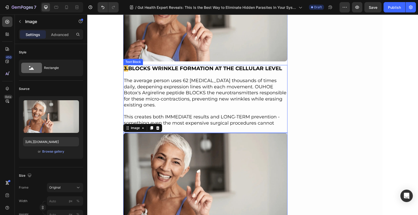
scroll to position [2662, 0]
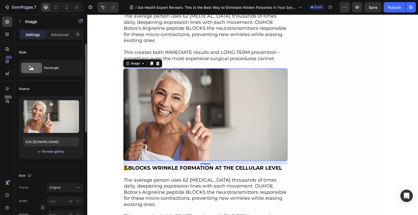
click at [48, 152] on div "Browse gallery" at bounding box center [53, 151] width 22 height 5
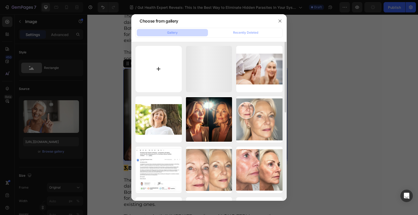
type input "C:\fakepath\1722530671306_1721804398_1695149452_GetPaidStock.com_6509ed7a1f7ae_…"
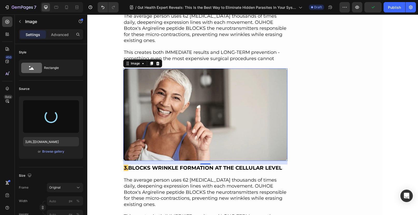
type input "[URL][DOMAIN_NAME]"
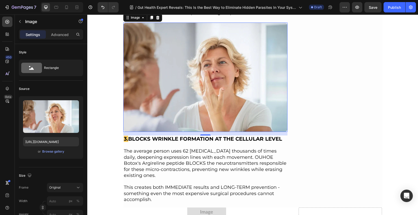
scroll to position [2708, 0]
click at [131, 136] on strong "BLOCKS WRINKLE FORMATION AT THE CELLULAR LEVEL" at bounding box center [205, 139] width 154 height 6
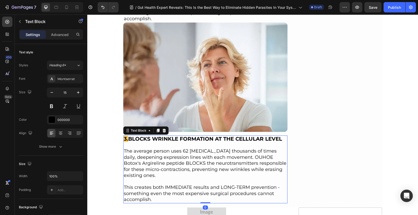
click at [124, 136] on strong "3." at bounding box center [126, 139] width 4 height 6
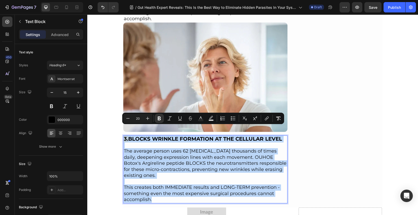
drag, startPoint x: 122, startPoint y: 129, endPoint x: 163, endPoint y: 189, distance: 72.9
click at [163, 189] on div "3. BLOCKS WRINKLE FORMATION AT THE CELLULAR LEVEL The average person uses 62 [M…" at bounding box center [205, 170] width 165 height 68
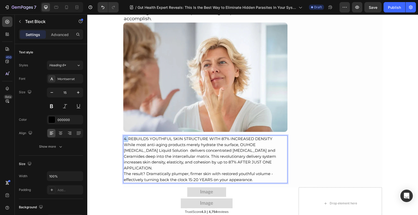
drag, startPoint x: 122, startPoint y: 129, endPoint x: 126, endPoint y: 131, distance: 4.8
click at [126, 136] on div "4. REBUILDS YOUTHFUL SKIN STRUCTURE WITH 87% INCREASED DENSITY While most anti-…" at bounding box center [205, 160] width 165 height 48
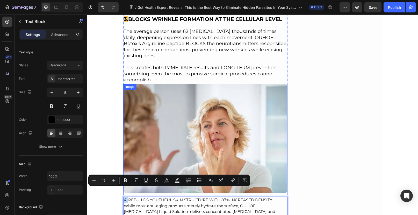
scroll to position [2624, 0]
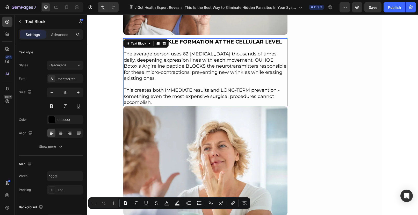
click at [126, 51] on span "The average person uses 62 [MEDICAL_DATA] thousands of times daily, deepening e…" at bounding box center [205, 66] width 163 height 30
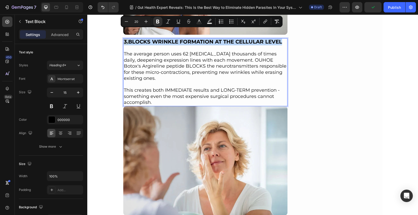
drag, startPoint x: 284, startPoint y: 33, endPoint x: 121, endPoint y: 31, distance: 163.8
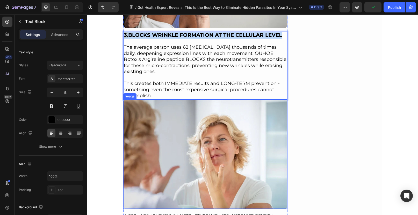
scroll to position [2780, 0]
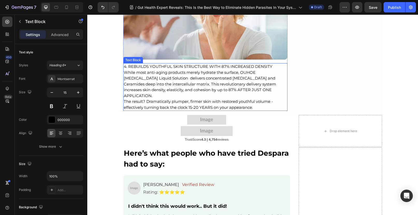
click at [270, 64] on p "4. REBUILDS YOUTHFUL SKIN STRUCTURE WITH 87% INCREASED DENSITY While most anti-…" at bounding box center [205, 81] width 163 height 35
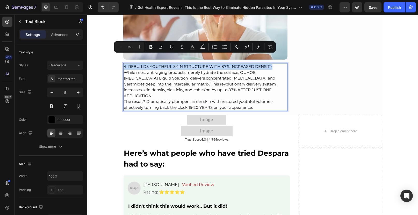
drag, startPoint x: 270, startPoint y: 57, endPoint x: 121, endPoint y: 56, distance: 149.2
click at [123, 63] on div "4. REBUILDS YOUTHFUL SKIN STRUCTURE WITH 87% INCREASED DENSITY While most anti-…" at bounding box center [205, 87] width 165 height 48
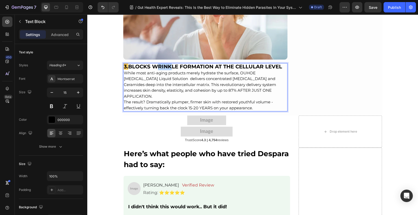
drag, startPoint x: 159, startPoint y: 58, endPoint x: 169, endPoint y: 58, distance: 10.6
click at [169, 63] on strong "BLOCKS WRINKLE FORMATION AT THE CELLULAR LEVEL" at bounding box center [205, 66] width 154 height 6
click at [141, 63] on strong "BLOCKS WRINKLE FORMATION AT THE CELLULAR LEVEL" at bounding box center [205, 66] width 154 height 6
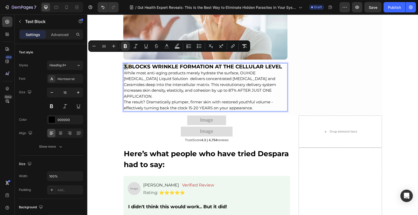
click at [124, 63] on strong "3." at bounding box center [126, 66] width 4 height 6
drag, startPoint x: 124, startPoint y: 58, endPoint x: 121, endPoint y: 58, distance: 3.1
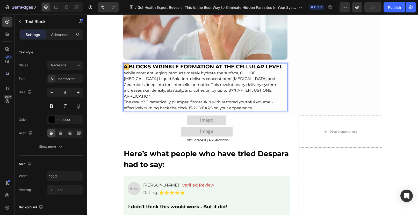
click at [129, 63] on strong "BLOCKS WRINKLE FORMATION AT THE CELLULAR LEVEL" at bounding box center [206, 66] width 154 height 6
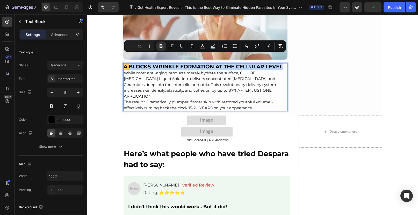
drag, startPoint x: 129, startPoint y: 57, endPoint x: 282, endPoint y: 58, distance: 152.6
click at [282, 63] on strong "BLOCKS WRINKLE FORMATION AT THE CELLULAR LEVEL" at bounding box center [206, 66] width 154 height 6
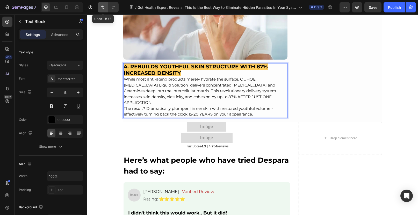
click at [101, 9] on icon "Undo/Redo" at bounding box center [102, 7] width 5 height 5
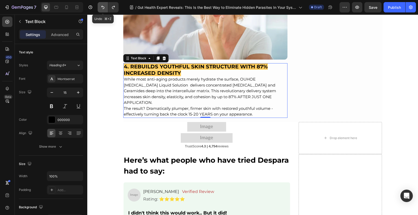
click at [101, 7] on icon "Undo/Redo" at bounding box center [102, 7] width 5 height 5
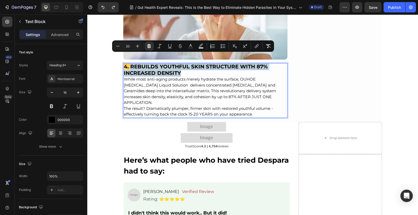
drag, startPoint x: 129, startPoint y: 56, endPoint x: 195, endPoint y: 65, distance: 67.4
click at [195, 65] on p "4. REBUILDS YOUTHFUL SKIN STRUCTURE WITH 87% INCREASED DENSITY While most anti-…" at bounding box center [205, 85] width 163 height 42
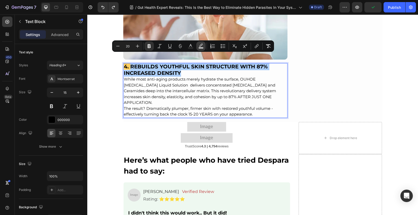
click at [200, 46] on icon "Editor contextual toolbar" at bounding box center [201, 45] width 4 height 3
type input "FDCC5E"
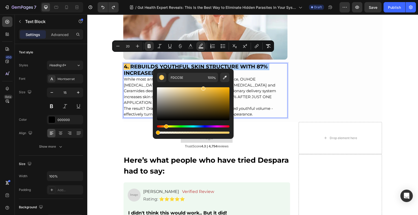
drag, startPoint x: 298, startPoint y: 148, endPoint x: 143, endPoint y: 136, distance: 155.9
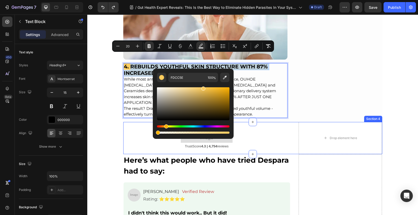
type input "0"
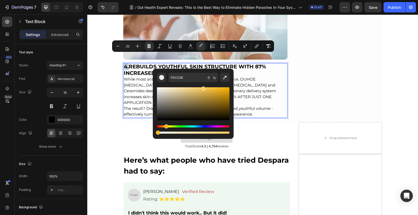
click at [187, 64] on p "4. REBUILDS YOUTHFUL SKIN STRUCTURE WITH 87% INCREASED DENSITY While most anti-…" at bounding box center [205, 85] width 163 height 42
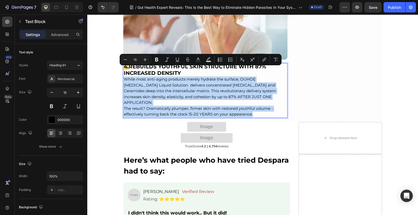
drag, startPoint x: 257, startPoint y: 102, endPoint x: 122, endPoint y: 70, distance: 139.4
click at [123, 70] on div "4. REBUILDS YOUTHFUL SKIN STRUCTURE WITH 87% INCREASED DENSITY While most anti-…" at bounding box center [205, 90] width 165 height 55
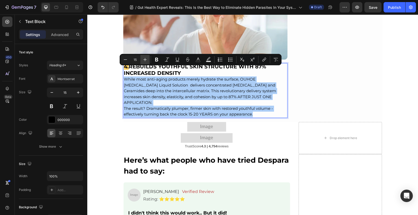
click at [147, 61] on icon "Editor contextual toolbar" at bounding box center [145, 59] width 5 height 5
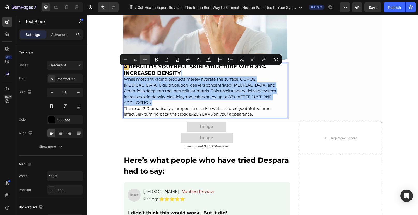
click at [147, 61] on icon "Editor contextual toolbar" at bounding box center [145, 59] width 5 height 5
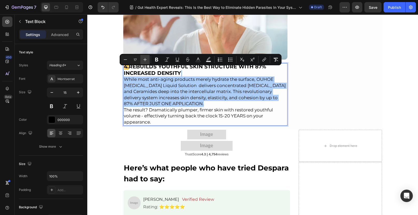
click at [147, 61] on icon "Editor contextual toolbar" at bounding box center [145, 59] width 5 height 5
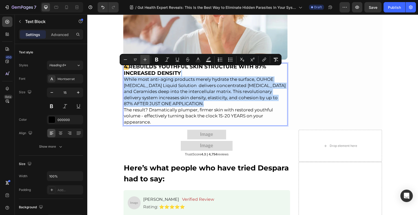
type input "18"
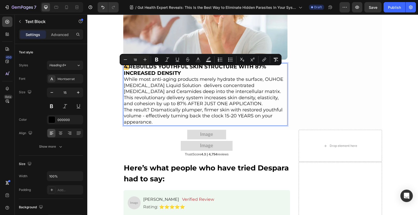
click at [196, 93] on span "While most anti-aging products merely hydrate the surface, OUHOE [MEDICAL_DATA]…" at bounding box center [204, 91] width 160 height 30
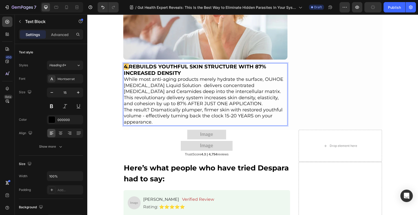
click at [224, 96] on p "4. REBUILDS YOUTHFUL SKIN STRUCTURE WITH 87% INCREASED DENSITY While most anti-…" at bounding box center [205, 85] width 163 height 43
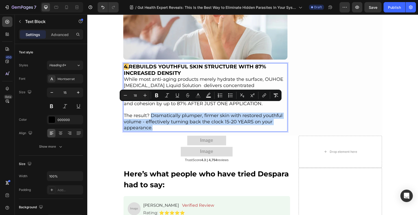
drag, startPoint x: 150, startPoint y: 107, endPoint x: 157, endPoint y: 117, distance: 12.8
click at [157, 117] on p "The result? Dramatically plumper, firmer skin with restored youthful volume - e…" at bounding box center [205, 122] width 163 height 18
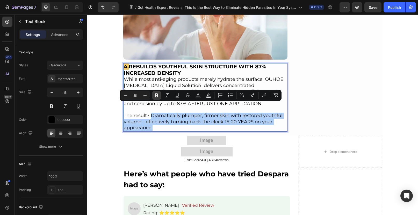
click at [156, 98] on button "Bold" at bounding box center [156, 95] width 9 height 9
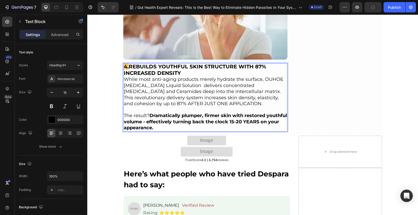
click at [166, 80] on span "While most anti-aging products merely hydrate the surface, OUHOE [MEDICAL_DATA]…" at bounding box center [204, 91] width 160 height 30
click at [183, 65] on p "4. REBUILDS YOUTHFUL SKIN STRUCTURE WITH 87% INCREASED DENSITY While most anti-…" at bounding box center [205, 85] width 163 height 43
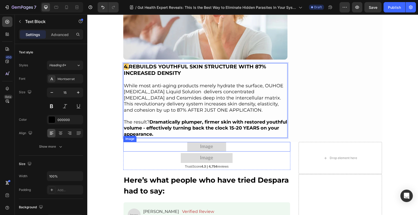
click at [267, 142] on div at bounding box center [206, 147] width 167 height 10
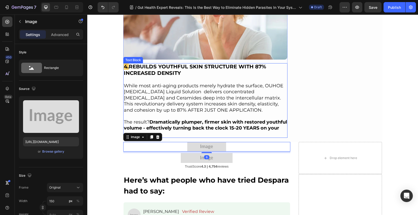
click at [247, 94] on span "While most anti-aging products merely hydrate the surface, OUHOE [MEDICAL_DATA]…" at bounding box center [204, 98] width 160 height 30
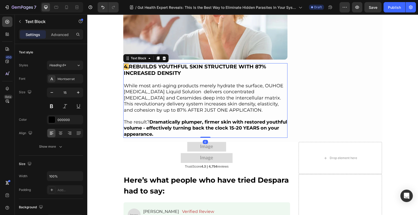
scroll to position [2738, 0]
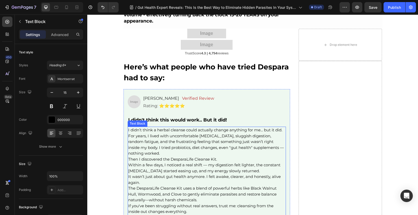
scroll to position [2885, 0]
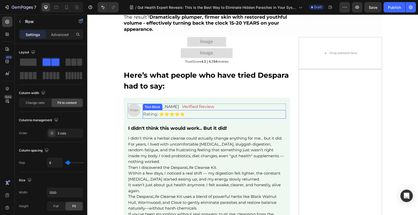
click at [220, 104] on div "[PERSON_NAME] Text Block Verified Review Text Block Row" at bounding box center [214, 107] width 143 height 6
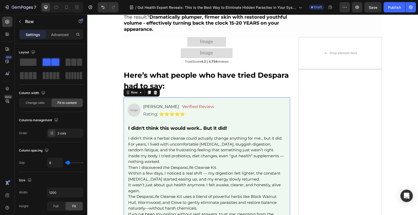
click at [214, 97] on div "Image [PERSON_NAME] Text Block Verified Review Text Block Row Rating: ⭐️⭐️⭐️⭐️⭐…" at bounding box center [206, 166] width 167 height 139
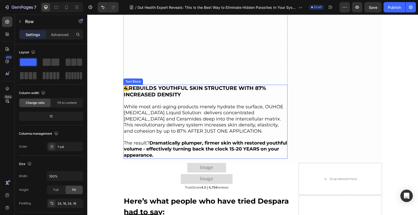
scroll to position [2756, 0]
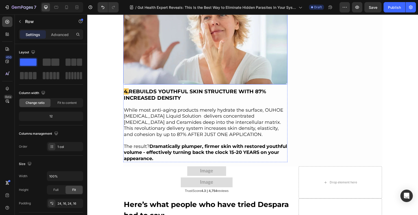
click at [185, 49] on img at bounding box center [205, 30] width 165 height 110
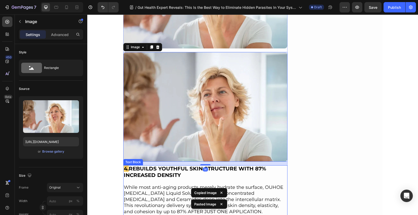
scroll to position [2858, 0]
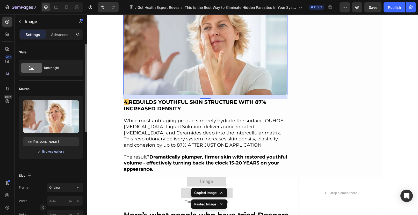
click at [51, 152] on div "Browse gallery" at bounding box center [53, 151] width 22 height 5
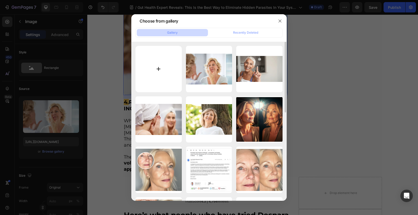
type input "C:\fakepath\1722530678276_[PHONE_NUMBER]_[PHONE_NUMBER]_WhatsApp_Image_2023_09_…"
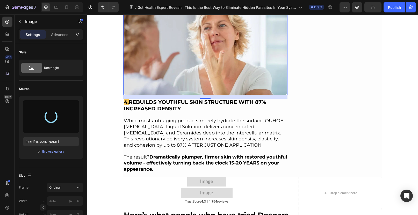
type input "[URL][DOMAIN_NAME]"
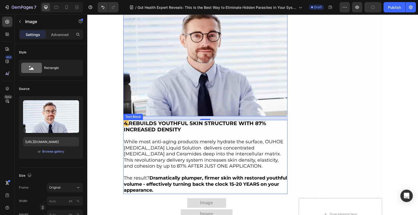
click at [154, 139] on span "While most anti-aging products merely hydrate the surface, OUHOE [MEDICAL_DATA]…" at bounding box center [204, 154] width 160 height 30
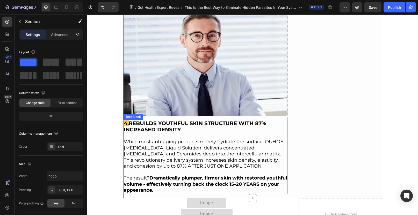
click at [172, 182] on p "The result? Dramatically plumper, firmer skin with restored youthful volume - e…" at bounding box center [205, 184] width 163 height 18
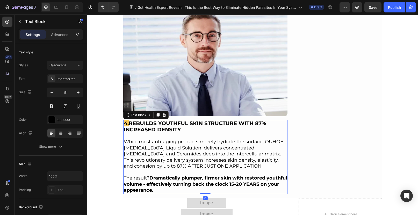
click at [173, 181] on p "The result? Dramatically plumper, firmer skin with restored youthful volume - e…" at bounding box center [205, 184] width 163 height 18
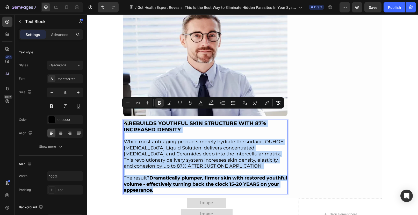
drag, startPoint x: 173, startPoint y: 181, endPoint x: 123, endPoint y: 115, distance: 83.2
click at [123, 120] on div "4. REBUILDS YOUTHFUL SKIN STRUCTURE WITH 87% INCREASED DENSITY While most anti-…" at bounding box center [205, 157] width 165 height 74
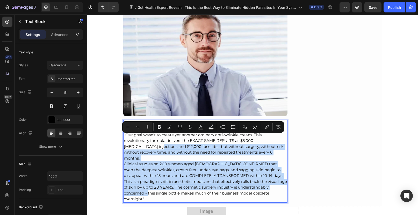
drag, startPoint x: 147, startPoint y: 181, endPoint x: 125, endPoint y: 137, distance: 48.3
click at [125, 137] on div "[PERSON_NAME], the pioneering dermatology expert behind OUHOE [MEDICAL_DATA] Li…" at bounding box center [205, 161] width 165 height 83
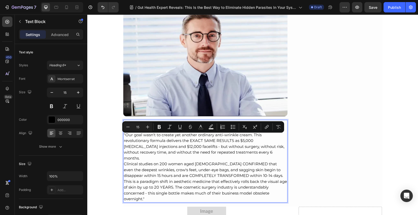
click at [123, 120] on div "[PERSON_NAME], the pioneering dermatology expert behind OUHOE [MEDICAL_DATA] Li…" at bounding box center [205, 161] width 165 height 83
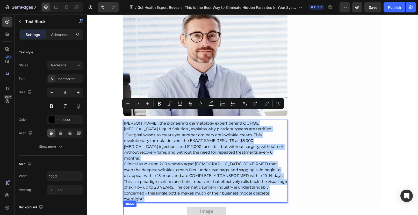
drag, startPoint x: 121, startPoint y: 114, endPoint x: 163, endPoint y: 195, distance: 91.7
click at [123, 145] on div "[PERSON_NAME], the pioneering dermatology expert behind OUHOE [MEDICAL_DATA] Li…" at bounding box center [205, 161] width 165 height 83
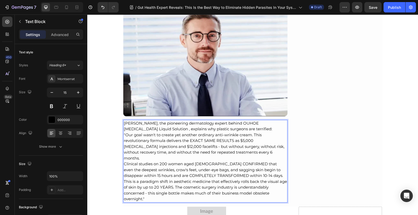
click at [146, 183] on p "This is a paradigm shift in aesthetic medicine that effectively rolls back the …" at bounding box center [205, 190] width 163 height 23
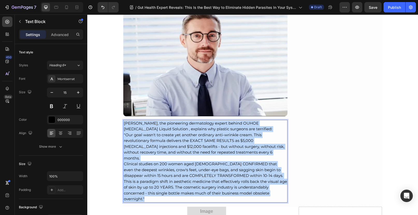
drag, startPoint x: 146, startPoint y: 183, endPoint x: 119, endPoint y: 110, distance: 78.1
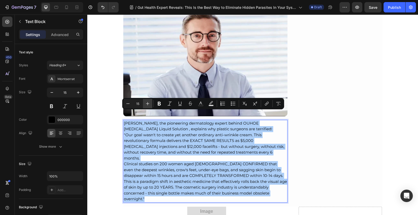
click at [147, 103] on icon "Editor contextual toolbar" at bounding box center [147, 103] width 5 height 5
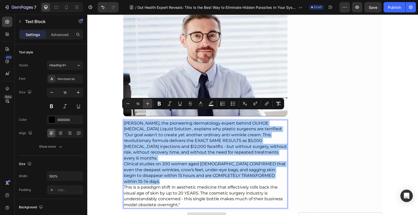
click at [147, 103] on icon "Editor contextual toolbar" at bounding box center [147, 103] width 5 height 5
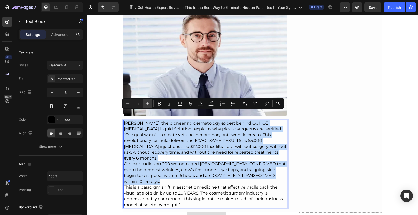
type input "18"
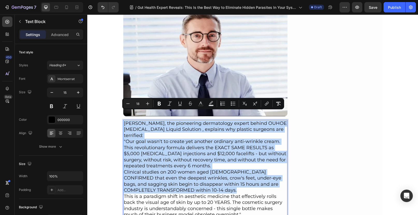
click at [155, 139] on span ""Our goal wasn't to create yet another ordinary anti-wrinkle cream. This revolu…" at bounding box center [205, 154] width 162 height 30
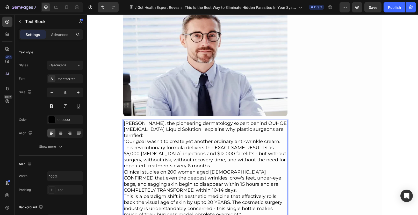
click at [156, 126] on p "[PERSON_NAME], the pioneering dermatology expert behind OUHOE [MEDICAL_DATA] Li…" at bounding box center [205, 129] width 163 height 18
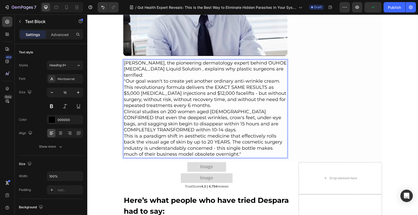
scroll to position [2952, 0]
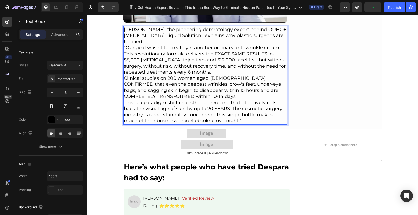
click at [220, 75] on span "Clinical studies on 200 women aged [DEMOGRAPHIC_DATA] CONFIRMED that even the d…" at bounding box center [203, 87] width 158 height 24
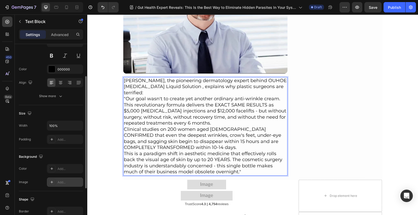
scroll to position [91, 0]
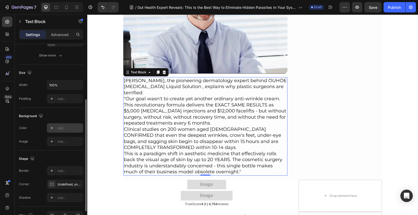
click at [60, 128] on div "Add..." at bounding box center [70, 128] width 24 height 5
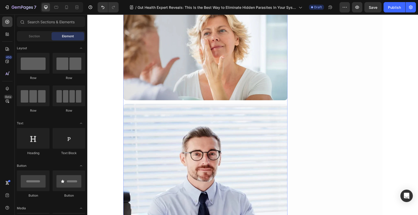
scroll to position [2605, 0]
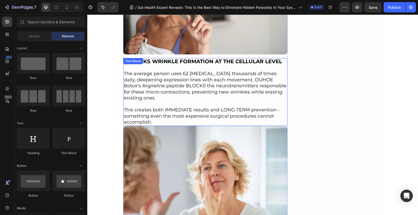
click at [209, 71] on span "The average person uses 62 [MEDICAL_DATA] thousands of times daily, deepening e…" at bounding box center [205, 86] width 163 height 30
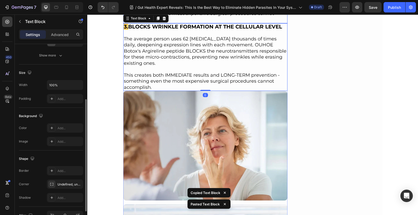
scroll to position [2712, 0]
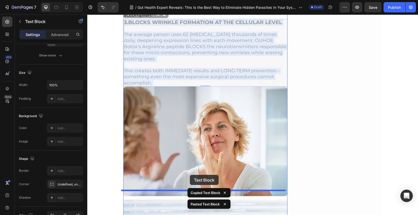
drag, startPoint x: 186, startPoint y: 38, endPoint x: 190, endPoint y: 174, distance: 136.1
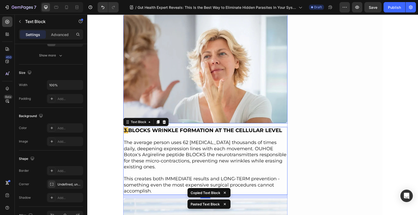
scroll to position [2746, 0]
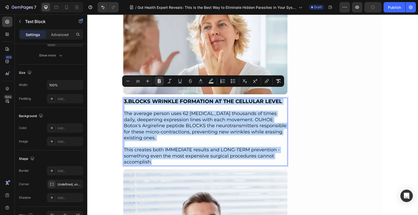
drag, startPoint x: 151, startPoint y: 153, endPoint x: 119, endPoint y: 90, distance: 70.6
type input "15"
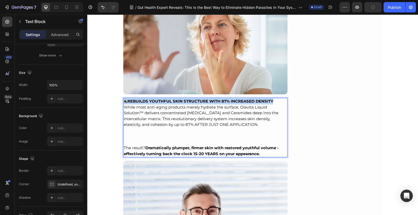
drag, startPoint x: 273, startPoint y: 92, endPoint x: 119, endPoint y: 89, distance: 154.2
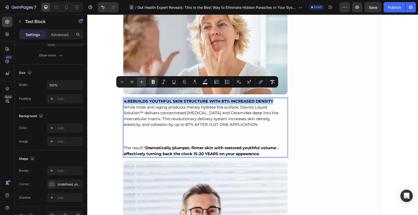
click at [145, 82] on button "Plus" at bounding box center [141, 81] width 9 height 9
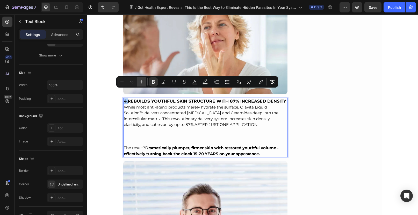
click at [145, 82] on button "Plus" at bounding box center [141, 81] width 9 height 9
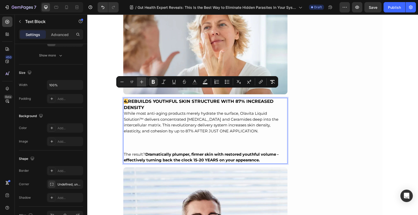
click at [145, 82] on button "Plus" at bounding box center [141, 81] width 9 height 9
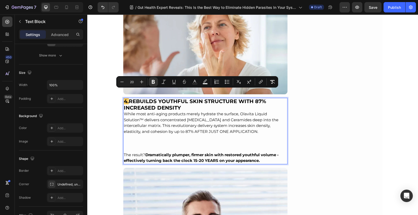
type input "15"
click at [124, 111] on p "While most anti-aging products merely hydrate the surface, Olavita Liquid Solut…" at bounding box center [205, 122] width 163 height 23
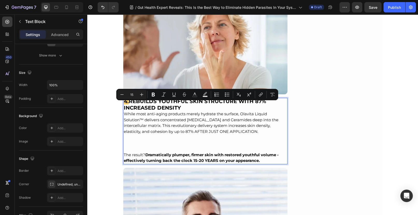
drag, startPoint x: 123, startPoint y: 104, endPoint x: 265, endPoint y: 123, distance: 143.3
click at [265, 123] on p "While most anti-aging products merely hydrate the surface, Olavita Liquid Solut…" at bounding box center [205, 122] width 163 height 23
click at [141, 96] on icon "Editor contextual toolbar" at bounding box center [141, 94] width 5 height 5
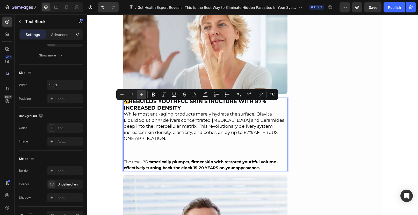
click at [141, 96] on icon "Editor contextual toolbar" at bounding box center [141, 94] width 5 height 5
type input "15"
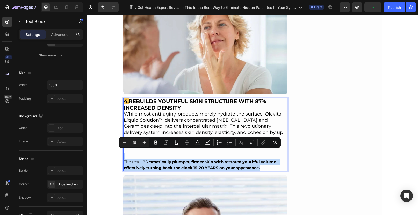
drag, startPoint x: 261, startPoint y: 159, endPoint x: 225, endPoint y: 159, distance: 36.0
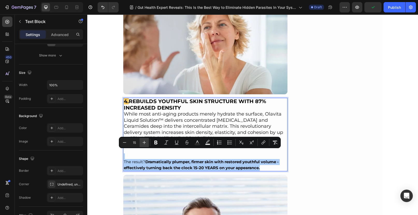
click at [141, 142] on button "Plus" at bounding box center [144, 142] width 9 height 9
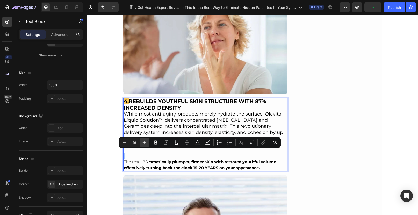
click at [142, 142] on icon "Editor contextual toolbar" at bounding box center [144, 142] width 5 height 5
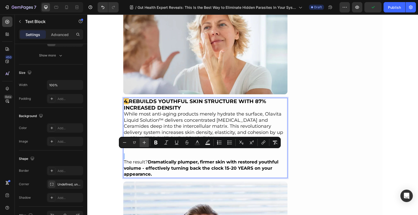
click at [142, 142] on icon "Editor contextual toolbar" at bounding box center [144, 142] width 5 height 5
type input "18"
click at [225, 129] on p "While most anti-aging products merely hydrate the surface, Olavita Liquid Solut…" at bounding box center [205, 126] width 163 height 31
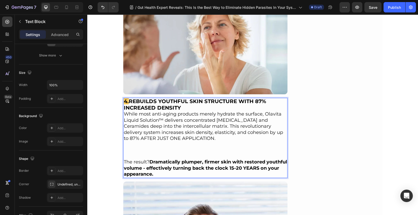
click at [179, 142] on p "Rich Text Editor. Editing area: main" at bounding box center [205, 148] width 163 height 12
click at [175, 153] on p "Rich Text Editor. Editing area: main" at bounding box center [205, 156] width 163 height 6
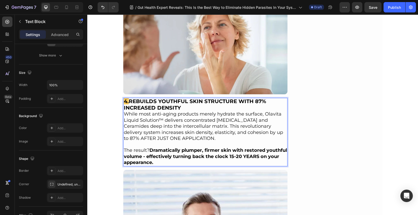
click at [183, 99] on p "4. REBUILDS YOUTHFUL SKIN STRUCTURE WITH 87% INCREASED DENSITY" at bounding box center [205, 104] width 163 height 13
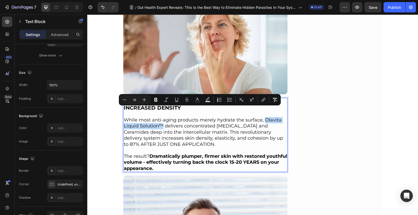
drag, startPoint x: 262, startPoint y: 110, endPoint x: 161, endPoint y: 116, distance: 101.2
click at [161, 117] on span "While most anti-aging products merely hydrate the surface, Olavita Liquid Solut…" at bounding box center [203, 132] width 159 height 30
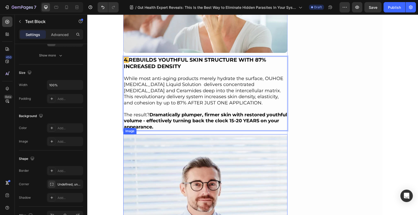
scroll to position [2896, 0]
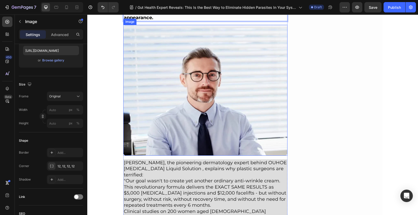
click at [215, 68] on img at bounding box center [205, 90] width 165 height 131
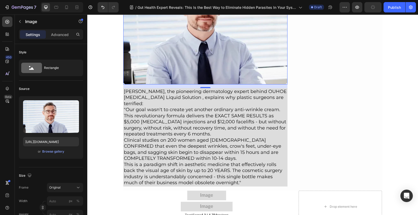
scroll to position [3034, 0]
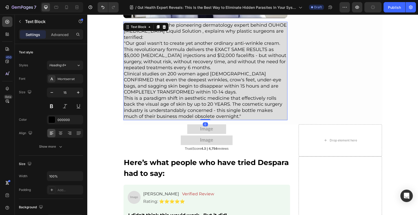
click at [234, 80] on p "Clinical studies on 200 women aged [DEMOGRAPHIC_DATA] CONFIRMED that even the d…" at bounding box center [205, 83] width 163 height 24
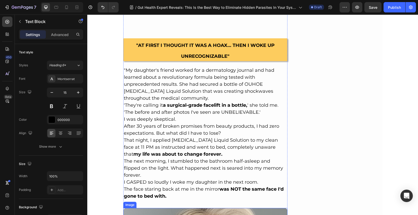
scroll to position [1303, 0]
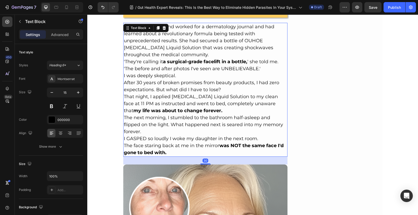
click at [202, 103] on p "That night, I applied [MEDICAL_DATA] Liquid Solution to my clean face at 11 PM …" at bounding box center [205, 103] width 163 height 21
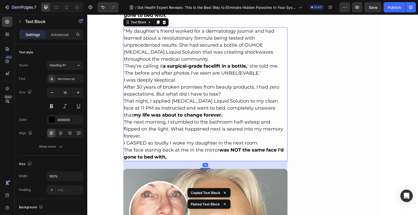
scroll to position [1499, 0]
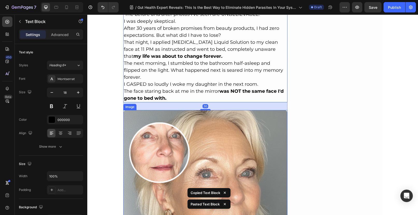
click at [188, 126] on img at bounding box center [205, 185] width 165 height 150
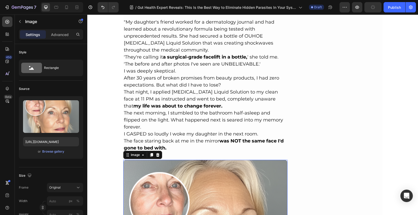
scroll to position [1384, 0]
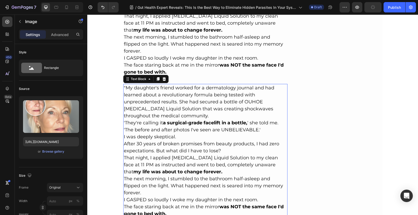
click at [173, 99] on p ""My daughter's friend worked for a dermatology journal and had learned about a …" at bounding box center [205, 101] width 163 height 35
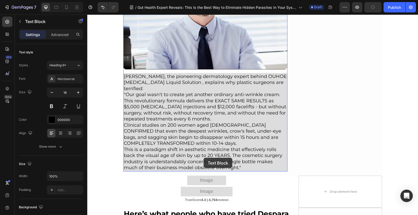
scroll to position [3126, 0]
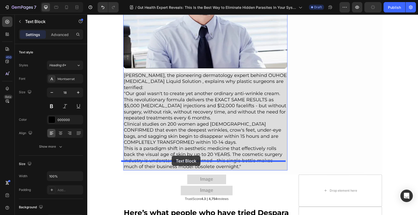
drag, startPoint x: 197, startPoint y: 58, endPoint x: 172, endPoint y: 156, distance: 100.9
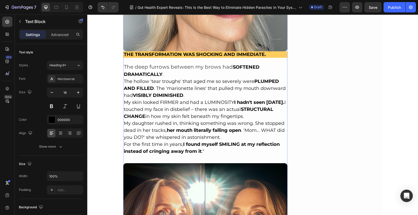
scroll to position [1459, 0]
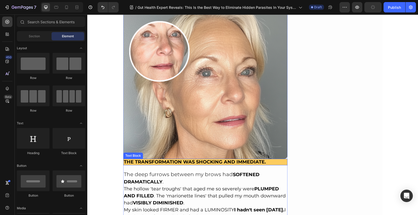
drag, startPoint x: 108, startPoint y: 80, endPoint x: 175, endPoint y: 153, distance: 100.0
click at [166, 159] on strong "THE TRANSFORMATION WAS SHOCKING AND IMMEDIATE." at bounding box center [195, 162] width 142 height 6
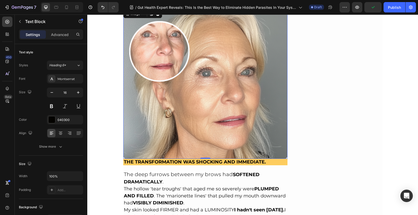
click at [172, 117] on img at bounding box center [205, 84] width 165 height 150
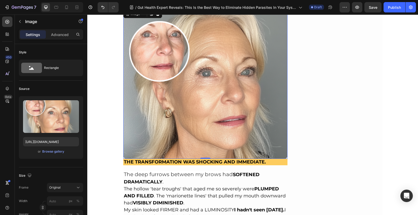
click at [172, 117] on img at bounding box center [205, 84] width 165 height 150
click at [158, 159] on strong "THE TRANSFORMATION WAS SHOCKING AND IMMEDIATE." at bounding box center [195, 162] width 142 height 6
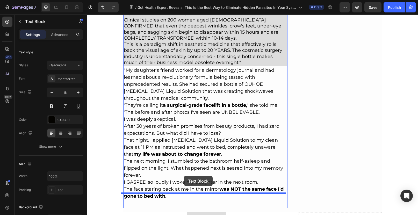
scroll to position [3101, 0]
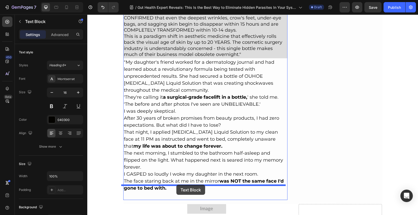
drag, startPoint x: 158, startPoint y: 154, endPoint x: 176, endPoint y: 185, distance: 36.3
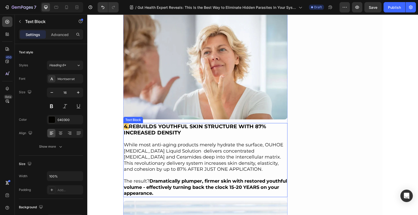
scroll to position [2970, 0]
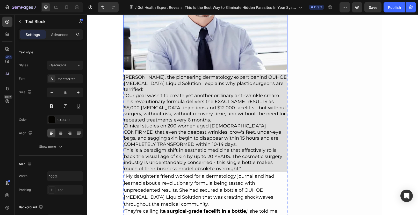
click at [187, 29] on img at bounding box center [205, 5] width 165 height 131
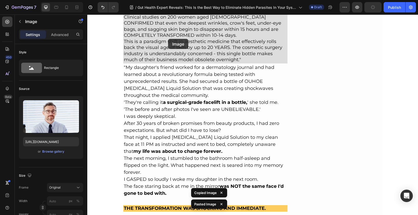
scroll to position [3252, 0]
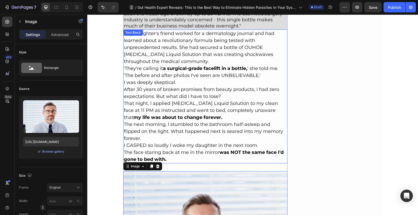
scroll to position [3113, 0]
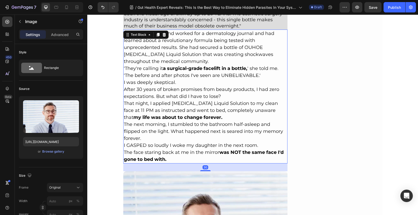
click at [175, 100] on p "That night, I applied [MEDICAL_DATA] Liquid Solution to my clean face at 11 PM …" at bounding box center [205, 110] width 163 height 21
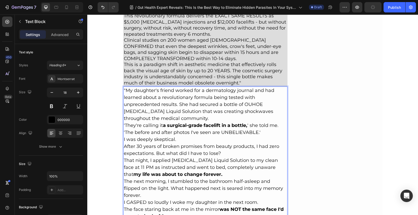
scroll to position [3026, 0]
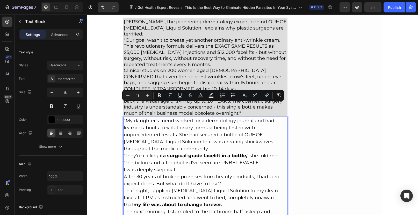
drag, startPoint x: 169, startPoint y: 144, endPoint x: 121, endPoint y: 102, distance: 63.7
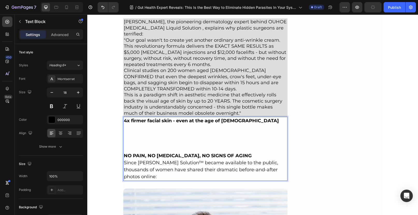
click at [133, 145] on p "Rich Text Editor. Editing area: main" at bounding box center [205, 148] width 163 height 7
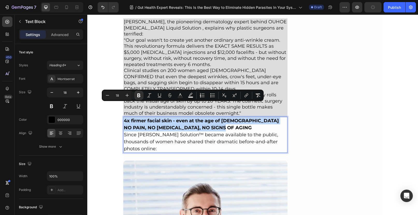
drag, startPoint x: 223, startPoint y: 113, endPoint x: 121, endPoint y: 105, distance: 102.9
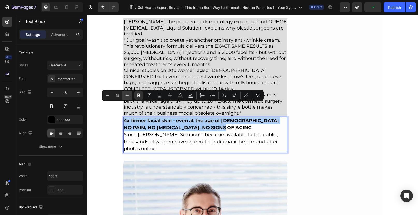
click at [131, 94] on button "Plus" at bounding box center [127, 95] width 9 height 9
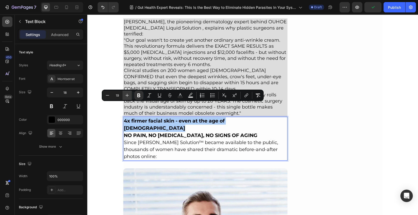
click at [131, 94] on button "Plus" at bounding box center [127, 95] width 9 height 9
type input "20"
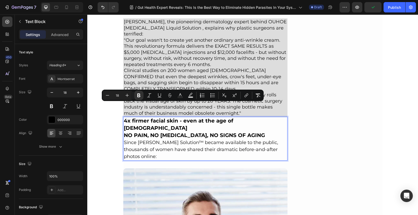
click at [173, 139] on p "Since [PERSON_NAME] Solution™ became available to the public, thousands of wome…" at bounding box center [205, 149] width 163 height 21
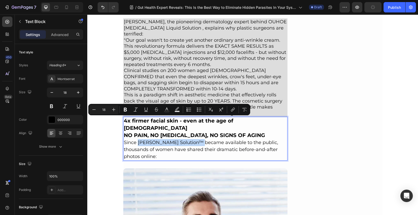
drag, startPoint x: 136, startPoint y: 120, endPoint x: 191, endPoint y: 119, distance: 55.2
click at [191, 139] on p "Since [PERSON_NAME] Solution™ became available to the public, thousands of wome…" at bounding box center [205, 149] width 163 height 21
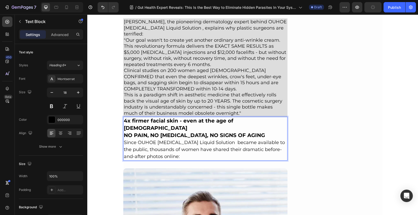
click at [171, 139] on p "Since OUHOE [MEDICAL_DATA] Liquid Solution became available to the public, thou…" at bounding box center [205, 149] width 163 height 21
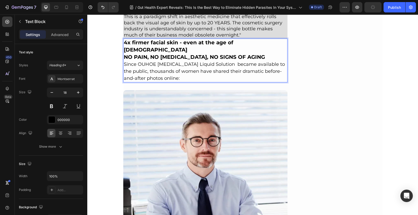
scroll to position [3149, 0]
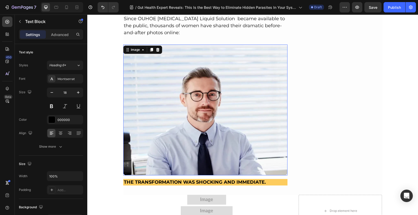
click at [179, 64] on img at bounding box center [205, 110] width 165 height 131
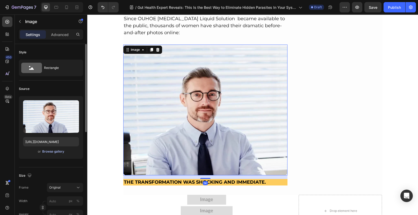
click at [46, 152] on div "Browse gallery" at bounding box center [53, 151] width 22 height 5
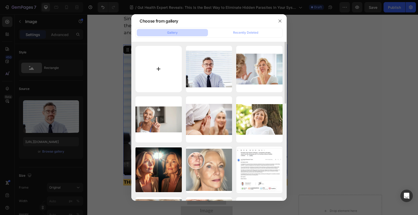
type input "C:\fakepath\1721805307816_1719405462_1695902031_change1f5aa43dbed94b87a69a06887…"
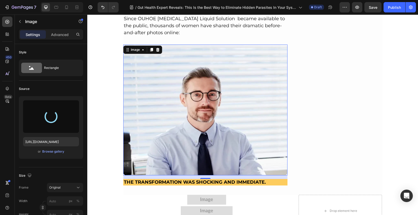
type input "[URL][DOMAIN_NAME]"
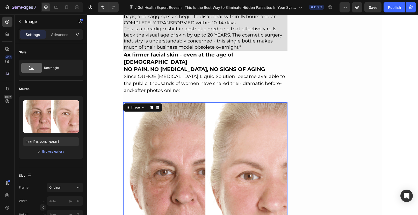
scroll to position [3059, 0]
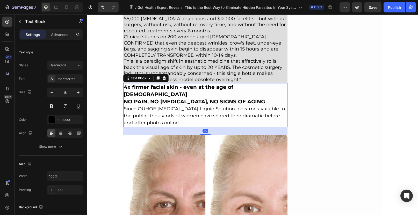
click at [141, 105] on p "Since OUHOE [MEDICAL_DATA] Liquid Solution became available to the public, thou…" at bounding box center [205, 115] width 163 height 21
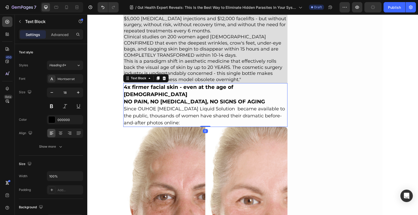
drag, startPoint x: 204, startPoint y: 111, endPoint x: 195, endPoint y: 68, distance: 44.4
click at [204, 93] on div "4x firmer facial skin - even at the age of [DEMOGRAPHIC_DATA] NO PAIN, NO [MEDI…" at bounding box center [205, 105] width 165 height 44
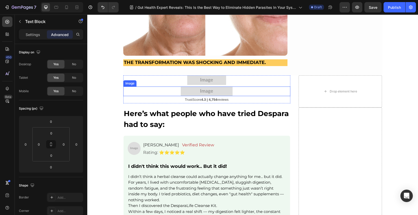
scroll to position [3274, 0]
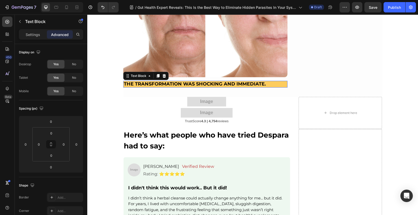
click at [266, 81] on strong "THE TRANSFORMATION WAS SHOCKING AND IMMEDIATE." at bounding box center [195, 84] width 142 height 6
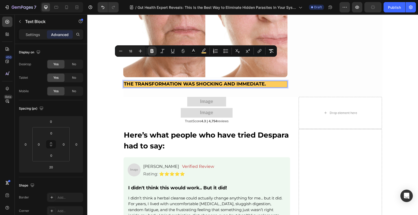
drag, startPoint x: 270, startPoint y: 63, endPoint x: 118, endPoint y: 60, distance: 152.4
type input "20"
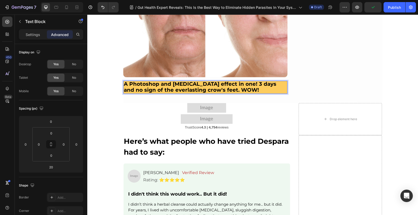
click at [259, 87] on strong "Rich Text Editor. Editing area: main" at bounding box center [270, 90] width 23 height 6
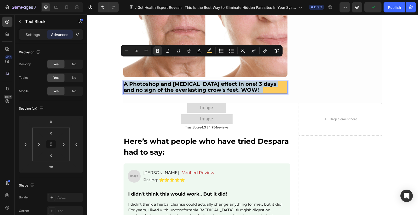
drag, startPoint x: 198, startPoint y: 66, endPoint x: 111, endPoint y: 60, distance: 86.7
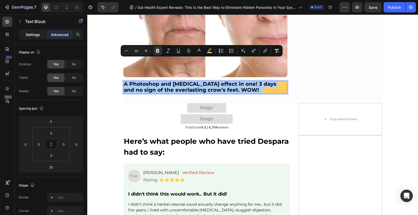
click at [27, 33] on p "Settings" at bounding box center [33, 34] width 15 height 5
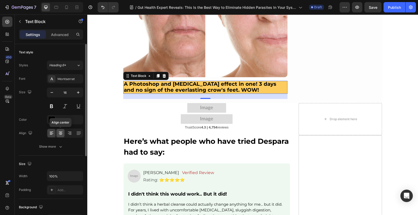
click at [59, 135] on icon at bounding box center [60, 133] width 5 height 5
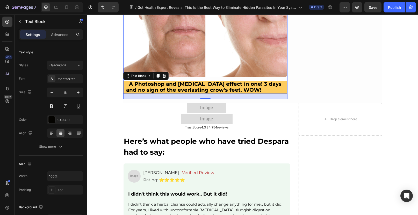
scroll to position [3231, 0]
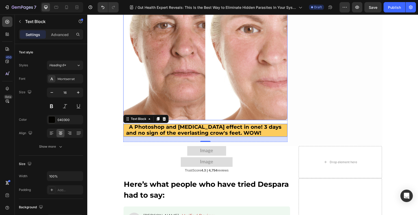
click at [213, 52] on img at bounding box center [205, 37] width 165 height 165
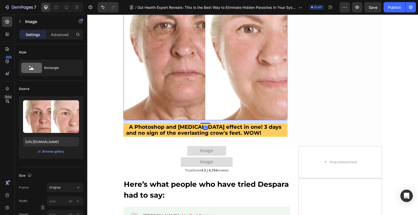
copy p "A Photoshop and [MEDICAL_DATA] effect in one! 3 days and no sign of the everlas…"
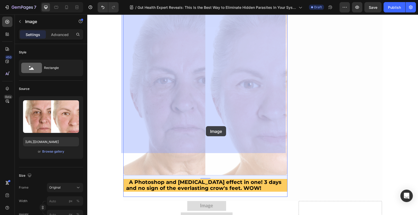
scroll to position [3345, 0]
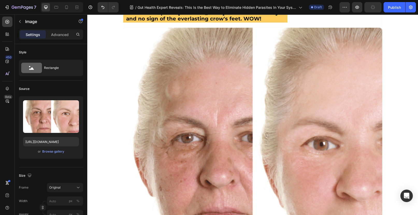
scroll to position [3177, 0]
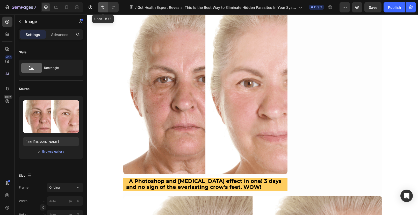
click at [105, 9] on icon "Undo/Redo" at bounding box center [102, 7] width 5 height 5
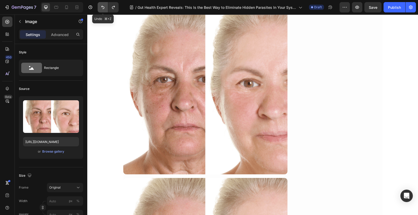
scroll to position [3345, 0]
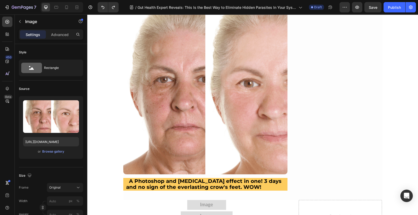
click at [175, 79] on img at bounding box center [205, 92] width 165 height 165
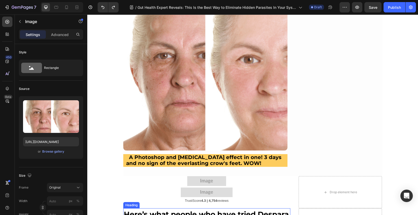
scroll to position [3413, 0]
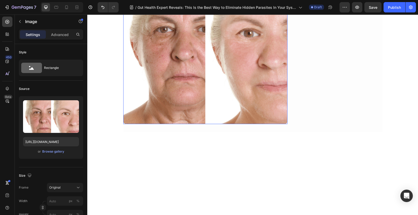
scroll to position [3245, 0]
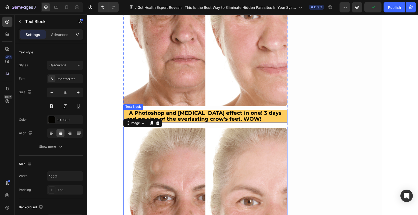
click at [204, 110] on strong "A Photoshop and [MEDICAL_DATA] effect in one! 3 days and no sign of the everlas…" at bounding box center [204, 116] width 156 height 12
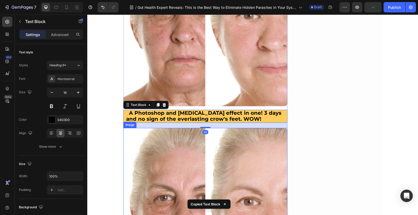
click at [183, 128] on img at bounding box center [205, 210] width 165 height 165
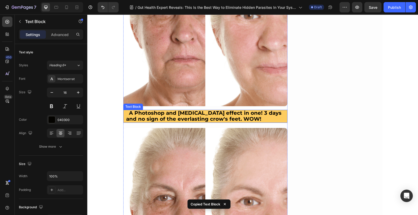
click at [204, 110] on strong "A Photoshop and [MEDICAL_DATA] effect in one! 3 days and no sign of the everlas…" at bounding box center [204, 116] width 156 height 12
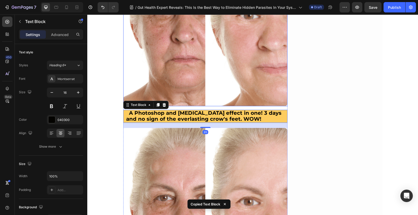
click at [204, 83] on img at bounding box center [205, 23] width 165 height 165
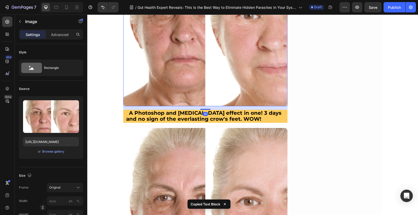
scroll to position [3241, 0]
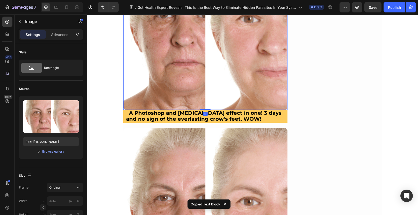
drag, startPoint x: 203, startPoint y: 87, endPoint x: 203, endPoint y: 77, distance: 9.8
click at [203, 77] on div "Image 0" at bounding box center [205, 27] width 165 height 165
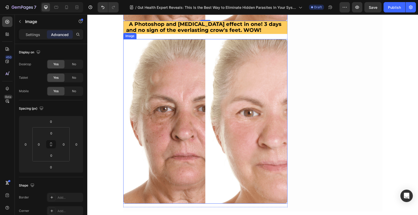
scroll to position [3359, 0]
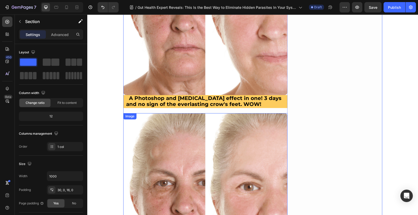
scroll to position [3256, 0]
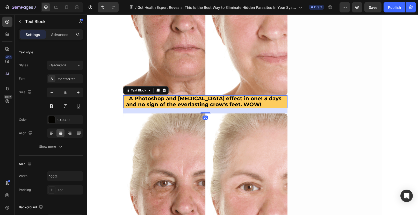
click at [171, 95] on strong "A Photoshop and [MEDICAL_DATA] effect in one! 3 days and no sign of the everlas…" at bounding box center [204, 101] width 156 height 12
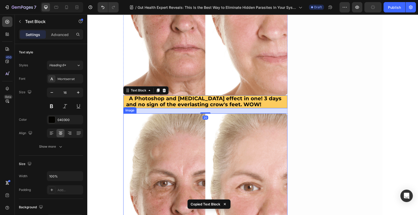
scroll to position [3367, 0]
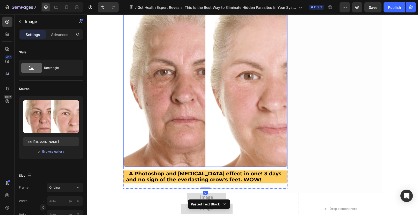
click at [183, 142] on img at bounding box center [205, 84] width 165 height 165
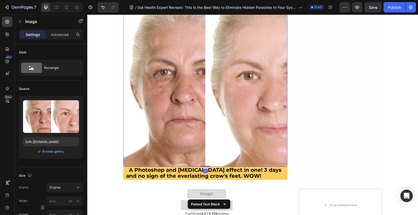
drag, startPoint x: 206, startPoint y: 147, endPoint x: 205, endPoint y: 136, distance: 11.4
click at [206, 137] on div "Image 0" at bounding box center [205, 84] width 165 height 165
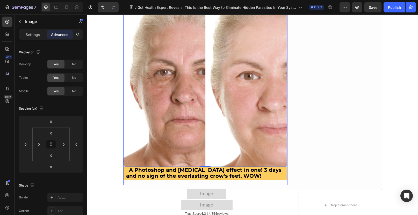
click at [261, 173] on strong at bounding box center [272, 176] width 23 height 6
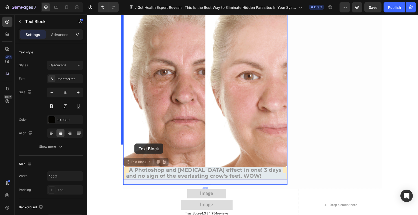
drag, startPoint x: 240, startPoint y: 154, endPoint x: 134, endPoint y: 144, distance: 105.9
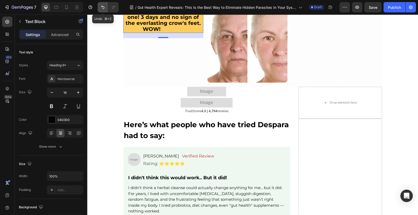
click at [103, 6] on icon "Undo/Redo" at bounding box center [102, 7] width 3 height 3
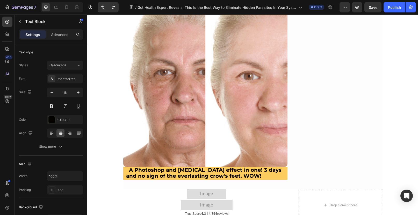
click at [261, 173] on strong "Rich Text Editor. Editing area: main" at bounding box center [272, 176] width 23 height 6
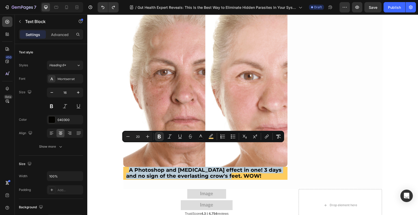
drag, startPoint x: 238, startPoint y: 154, endPoint x: 121, endPoint y: 147, distance: 117.3
click at [123, 167] on div "A Photoshop and [MEDICAL_DATA] effect in one! 3 days and no sign of the everlas…" at bounding box center [205, 173] width 165 height 13
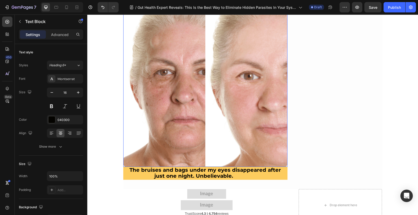
click at [229, 103] on img at bounding box center [205, 84] width 165 height 165
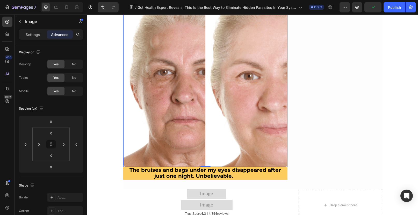
click at [200, 61] on img at bounding box center [205, 84] width 165 height 165
click at [34, 39] on div "Settings Advanced" at bounding box center [51, 34] width 64 height 10
click at [34, 35] on p "Settings" at bounding box center [33, 34] width 15 height 5
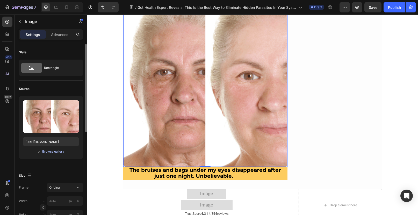
click at [51, 151] on div "Browse gallery" at bounding box center [53, 151] width 22 height 5
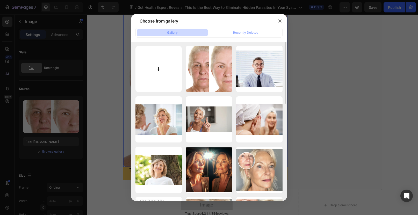
type input "C:\fakepath\1721805314086_1719405576_1695902085_change2aba1bbb9ee2beee4a0012684…"
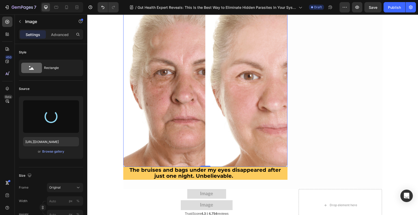
type input "[URL][DOMAIN_NAME]"
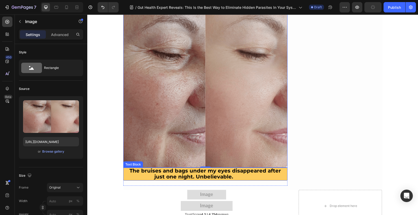
scroll to position [3382, 0]
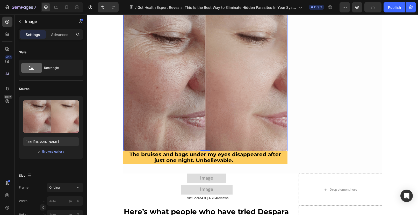
click at [180, 66] on img at bounding box center [205, 69] width 165 height 165
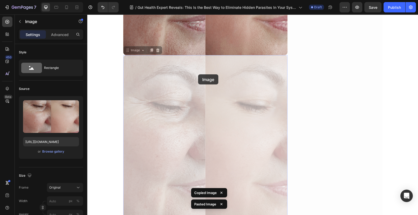
scroll to position [3574, 0]
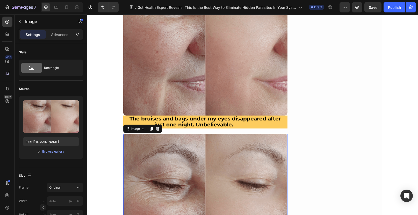
scroll to position [3427, 0]
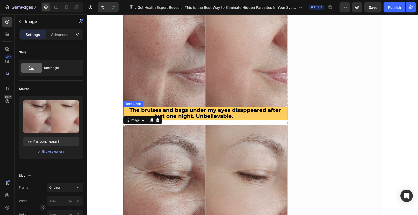
click at [198, 107] on strong "The bruises and bags under my eyes disappeared after just one night. Unbelievab…" at bounding box center [206, 113] width 152 height 12
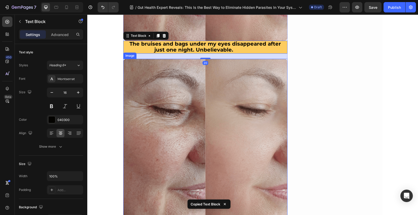
scroll to position [3529, 0]
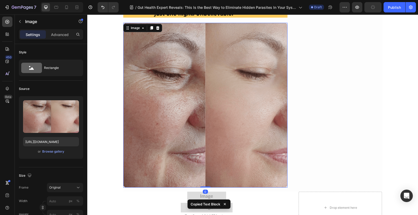
click at [197, 155] on img at bounding box center [205, 105] width 165 height 165
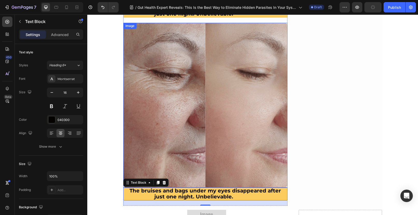
scroll to position [3575, 0]
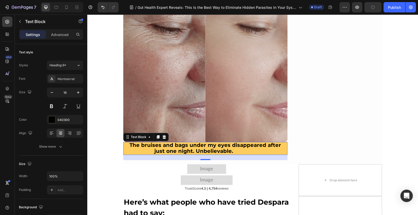
click at [233, 148] on strong at bounding box center [244, 151] width 23 height 6
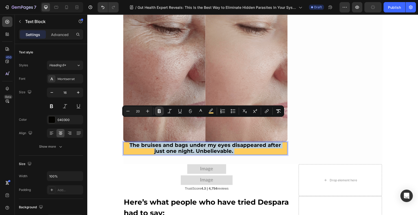
drag, startPoint x: 226, startPoint y: 129, endPoint x: 123, endPoint y: 123, distance: 102.8
click at [124, 143] on p "The bruises and bags under my eyes disappeared after just one night. Unbelievab…" at bounding box center [205, 149] width 163 height 12
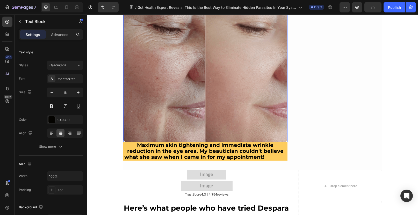
click at [192, 74] on img at bounding box center [205, 59] width 165 height 165
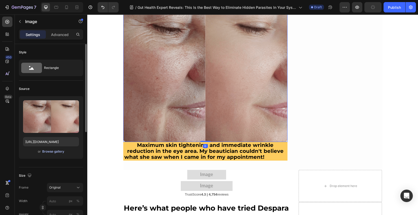
click at [49, 154] on div "Browse gallery" at bounding box center [53, 151] width 22 height 5
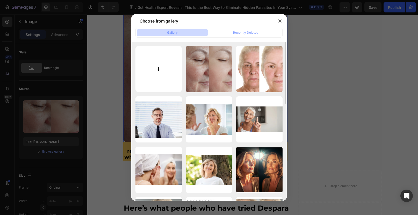
type input "C:\fakepath\1721805670818_1719405606_1695902127_change396b7c289e72ea2e3196240f8…"
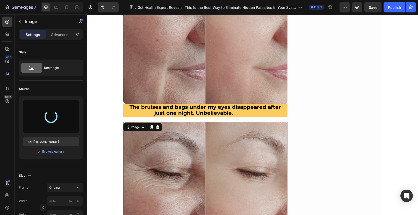
type input "[URL][DOMAIN_NAME]"
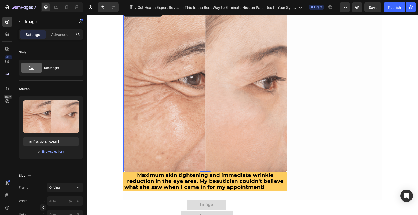
scroll to position [3550, 0]
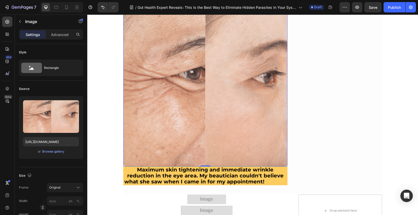
click at [166, 79] on img at bounding box center [205, 84] width 165 height 165
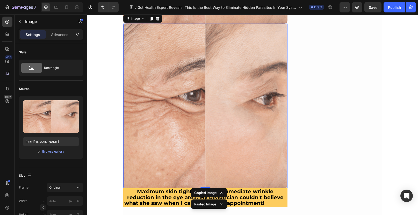
scroll to position [3721, 0]
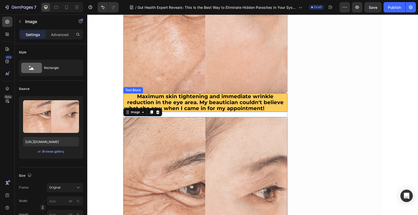
scroll to position [3656, 0]
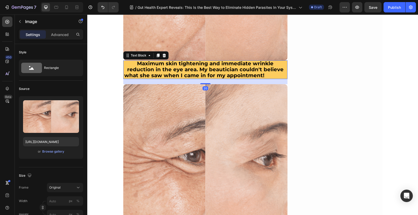
click at [184, 60] on strong "Maximum skin tightening and immediate wrinkle reduction in the eye area. My bea…" at bounding box center [203, 69] width 159 height 18
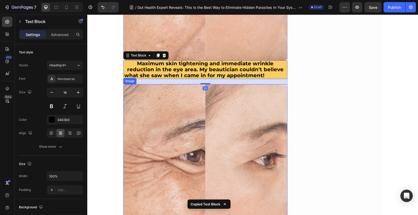
scroll to position [3767, 0]
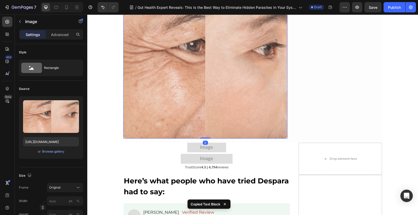
click at [195, 105] on img at bounding box center [205, 56] width 165 height 165
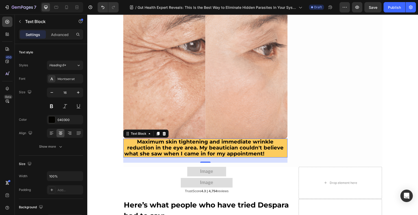
click at [245, 139] on strong "Maximum skin tightening and immediate wrinkle reduction in the eye area. My bea…" at bounding box center [203, 148] width 159 height 18
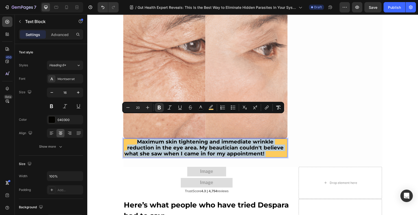
drag, startPoint x: 249, startPoint y: 130, endPoint x: 118, endPoint y: 116, distance: 132.1
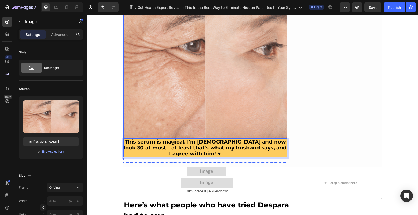
click at [170, 60] on img at bounding box center [205, 56] width 165 height 165
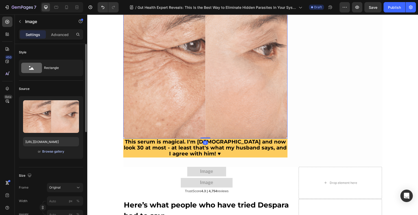
click at [48, 152] on div "Browse gallery" at bounding box center [53, 151] width 22 height 5
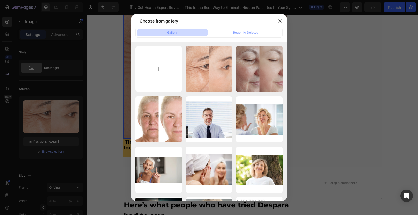
type input "C:\fakepath\1721805714989_1719405648_1695902197_change4bbfca8d7dc085dd2d5ad5f69…"
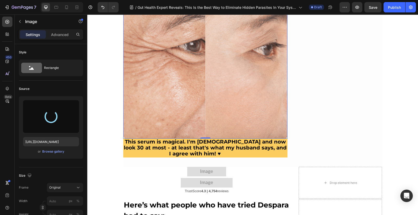
type input "[URL][DOMAIN_NAME]"
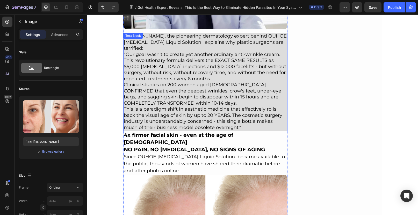
scroll to position [3012, 0]
click at [151, 153] on p "Since OUHOE [MEDICAL_DATA] Liquid Solution became available to the public, thou…" at bounding box center [205, 163] width 163 height 21
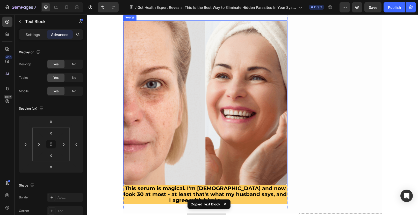
scroll to position [3813, 0]
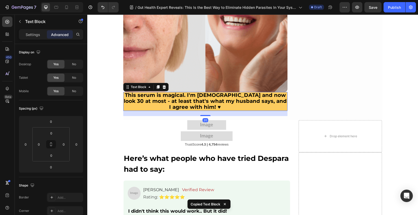
click at [194, 92] on strong "This serum is magical. I'm [DEMOGRAPHIC_DATA] and now look 30 at most - at leas…" at bounding box center [205, 101] width 163 height 18
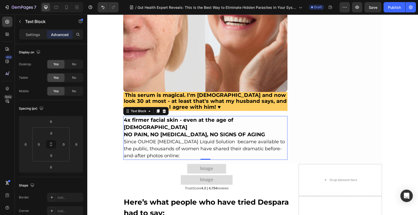
click at [160, 138] on p "Since OUHOE [MEDICAL_DATA] Liquid Solution became available to the public, thou…" at bounding box center [205, 148] width 163 height 21
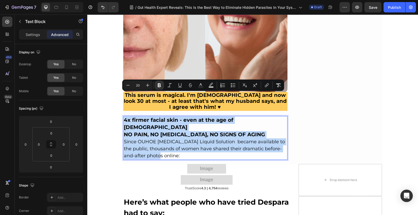
drag, startPoint x: 158, startPoint y: 125, endPoint x: 122, endPoint y: 95, distance: 47.0
click at [123, 116] on div "4x firmer facial skin - even at the age of [DEMOGRAPHIC_DATA] NO PAIN, NO [MEDI…" at bounding box center [205, 138] width 165 height 44
click at [170, 138] on p "Since OUHOE [MEDICAL_DATA] Liquid Solution became available to the public, thou…" at bounding box center [205, 148] width 163 height 21
type input "18"
drag, startPoint x: 157, startPoint y: 124, endPoint x: 122, endPoint y: 95, distance: 45.6
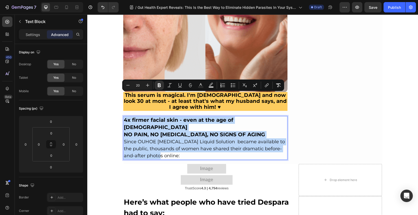
click at [123, 116] on div "4x firmer facial skin - even at the age of [DEMOGRAPHIC_DATA] NO PAIN, NO [MEDI…" at bounding box center [205, 138] width 165 height 44
click at [155, 138] on p "Since OUHOE [MEDICAL_DATA] Liquid Solution became available to the public, thou…" at bounding box center [205, 148] width 163 height 21
drag, startPoint x: 155, startPoint y: 125, endPoint x: 122, endPoint y: 96, distance: 44.1
click at [123, 116] on div "4x firmer facial skin - even at the age of [DEMOGRAPHIC_DATA] NO PAIN, NO [MEDI…" at bounding box center [205, 138] width 165 height 44
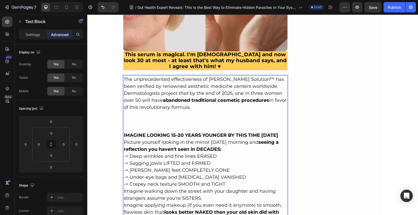
scroll to position [3884, 0]
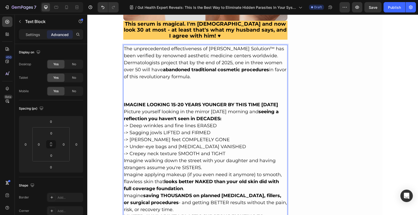
click at [212, 45] on p "The unprecedented effectiveness of [PERSON_NAME] Solution™ has been verified by…" at bounding box center [205, 52] width 163 height 14
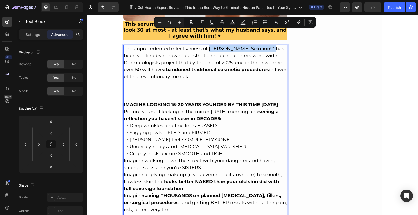
drag, startPoint x: 208, startPoint y: 26, endPoint x: 262, endPoint y: 28, distance: 54.7
click at [262, 45] on p "The unprecedented effectiveness of [PERSON_NAME] Solution™ has been verified by…" at bounding box center [205, 52] width 163 height 14
click at [218, 67] on strong "abandoned traditional cosmetic procedures" at bounding box center [216, 70] width 106 height 6
drag, startPoint x: 262, startPoint y: 25, endPoint x: 208, endPoint y: 26, distance: 54.9
click at [208, 45] on p "The unprecedented effectiveness of [PERSON_NAME] Solution™ has been verified by…" at bounding box center [205, 52] width 163 height 14
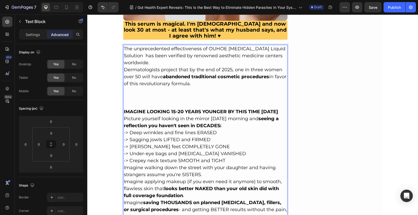
click at [124, 45] on p "The unprecedented effectiveness of OUHOE [MEDICAL_DATA] Liquid Solution has bee…" at bounding box center [205, 55] width 163 height 21
click at [196, 150] on p "-> Under-eye bags and [MEDICAL_DATA] VANISHED" at bounding box center [205, 153] width 163 height 7
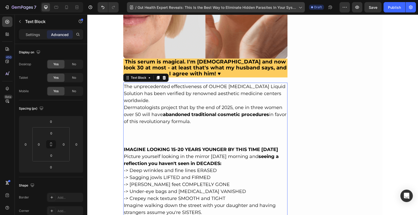
scroll to position [3851, 0]
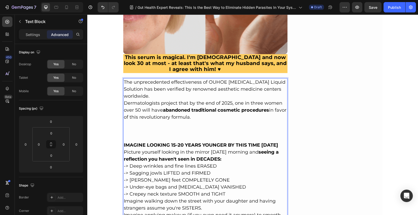
click at [132, 135] on p "Rich Text Editor. Editing area: main" at bounding box center [205, 138] width 163 height 7
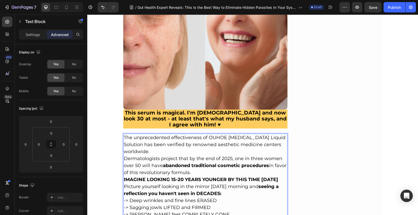
scroll to position [3748, 0]
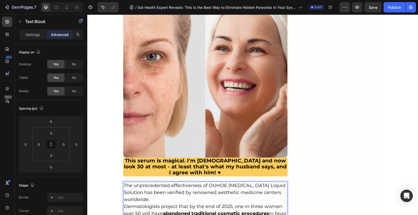
click at [184, 70] on img at bounding box center [205, 75] width 165 height 165
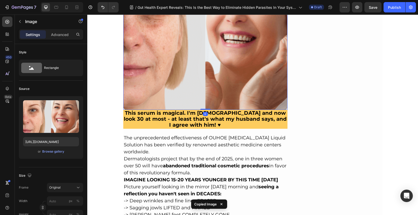
scroll to position [3922, 0]
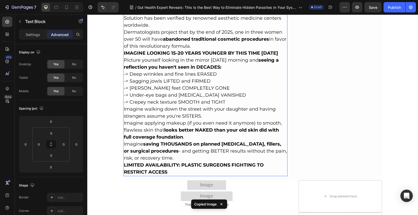
click at [176, 162] on p "LIMITED AVAILABILITY: PLASTIC SURGEONS FIGHTING TO RESTRICT ACCESS" at bounding box center [205, 169] width 163 height 14
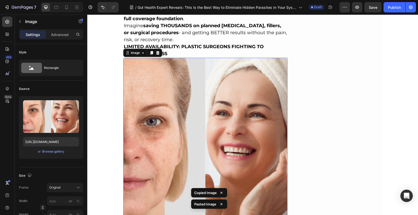
scroll to position [4042, 0]
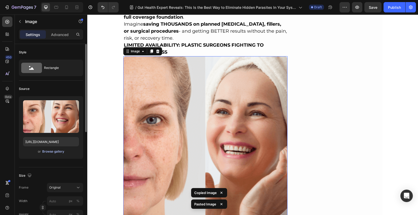
click at [47, 151] on div "Browse gallery" at bounding box center [53, 151] width 22 height 5
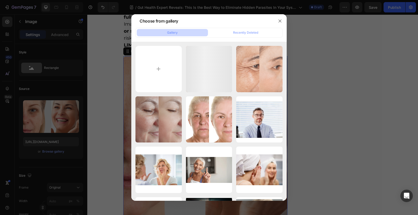
type input "C:\fakepath\1725087809108_1713448567_99.webp"
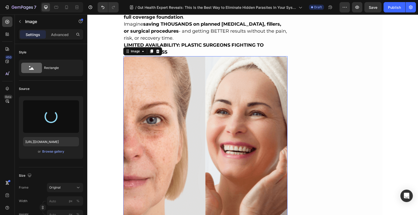
type input "[URL][DOMAIN_NAME]"
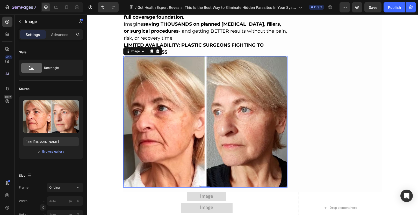
scroll to position [4032, 0]
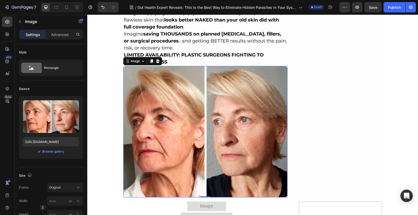
click at [191, 31] on p "Imagine saving THOUSANDS on planned [MEDICAL_DATA], fillers, or surgical proced…" at bounding box center [205, 41] width 163 height 21
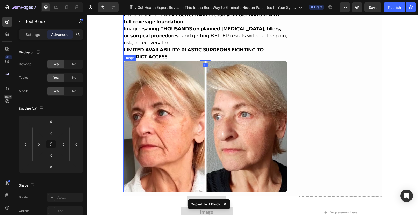
scroll to position [4041, 0]
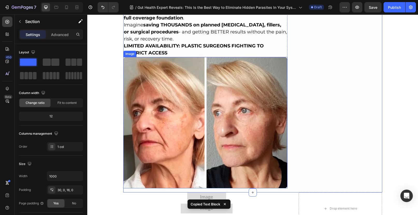
click at [190, 147] on img at bounding box center [205, 123] width 165 height 132
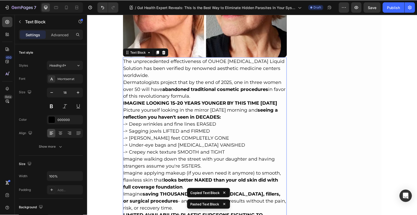
scroll to position [4173, 0]
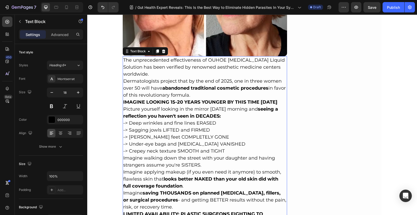
click at [169, 211] on p "LIMITED AVAILABILITY: PLASTIC SURGEONS FIGHTING TO RESTRICT ACCESS" at bounding box center [204, 218] width 163 height 14
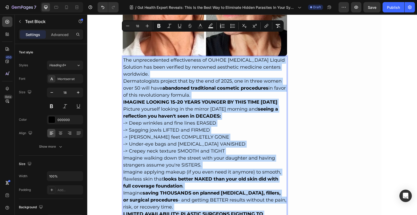
drag, startPoint x: 168, startPoint y: 197, endPoint x: 122, endPoint y: 39, distance: 164.4
click at [123, 56] on div "The unprecedented effectiveness of OUHOE [MEDICAL_DATA] Liquid Solution has bee…" at bounding box center [205, 140] width 165 height 169
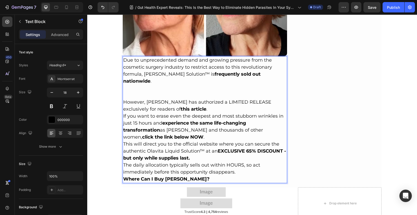
click at [158, 57] on p "Due to unprecedented demand and growing pressure from the cosmetic surgery indu…" at bounding box center [204, 71] width 163 height 28
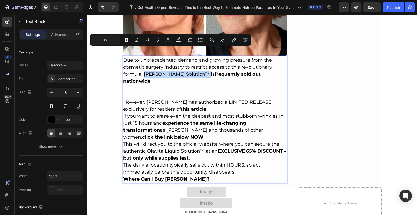
drag, startPoint x: 143, startPoint y: 50, endPoint x: 198, endPoint y: 50, distance: 54.7
click at [198, 57] on p "Due to unprecedented demand and growing pressure from the cosmetic surgery indu…" at bounding box center [204, 71] width 163 height 28
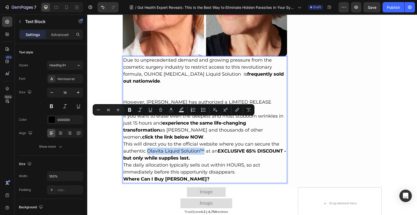
drag, startPoint x: 202, startPoint y: 120, endPoint x: 146, endPoint y: 119, distance: 56.0
click at [146, 141] on p "This will direct you to the official website where you can secure the authentic…" at bounding box center [204, 151] width 163 height 21
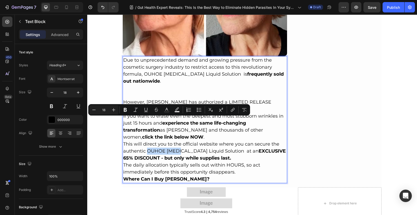
drag, startPoint x: 178, startPoint y: 121, endPoint x: 146, endPoint y: 120, distance: 32.4
click at [146, 141] on p "This will direct you to the official website where you can secure the authentic…" at bounding box center [204, 151] width 163 height 21
copy p "OUHOE [MEDICAL_DATA]"
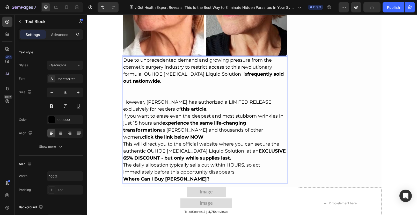
click at [165, 176] on strong "Where Can I Buy [PERSON_NAME]?" at bounding box center [166, 179] width 87 height 6
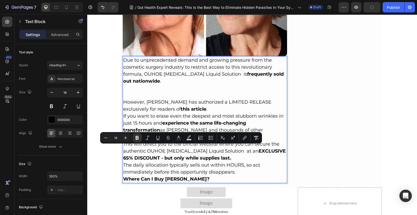
drag, startPoint x: 165, startPoint y: 148, endPoint x: 197, endPoint y: 150, distance: 32.4
click at [197, 176] on strong "Where Can I Buy [PERSON_NAME]?" at bounding box center [166, 179] width 87 height 6
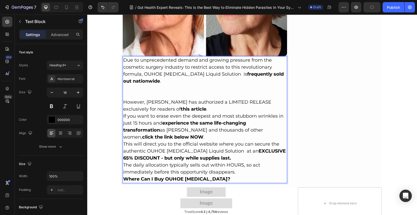
click at [215, 176] on p "Where Can I Buy OUHOE [MEDICAL_DATA]?" at bounding box center [204, 179] width 163 height 7
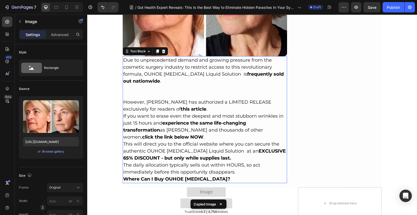
click at [210, 162] on p "The daily allocation typically sells out within HOURS, so act immediately befor…" at bounding box center [204, 169] width 163 height 14
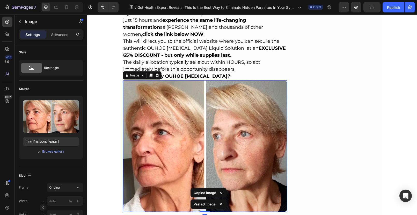
scroll to position [4293, 0]
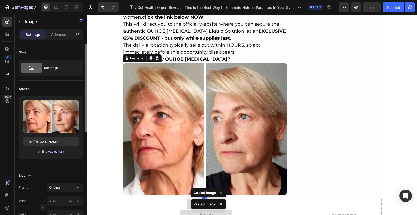
click at [56, 150] on div "Browse gallery" at bounding box center [53, 151] width 22 height 5
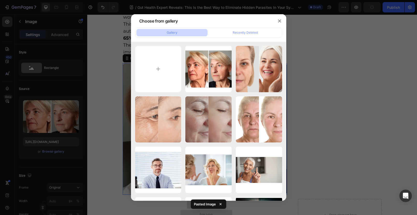
type input "C:\fakepath\1717656694465_1709567740_Untitled_design.webp"
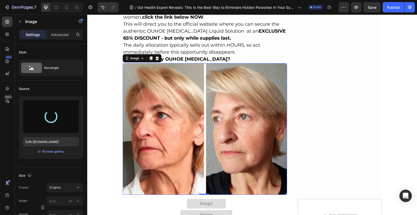
type input "[URL][DOMAIN_NAME]"
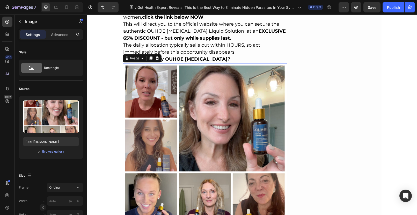
click at [202, 56] on p "Where Can I Buy OUHOE [MEDICAL_DATA]?" at bounding box center [204, 59] width 163 height 7
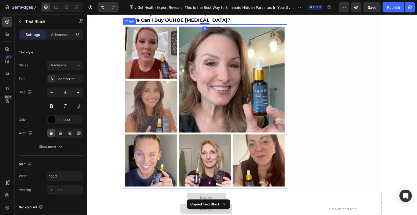
click at [193, 103] on img at bounding box center [205, 106] width 165 height 165
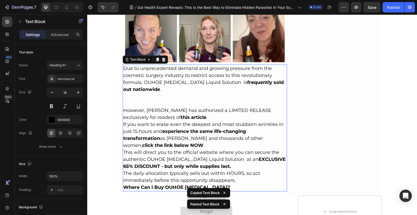
scroll to position [4458, 0]
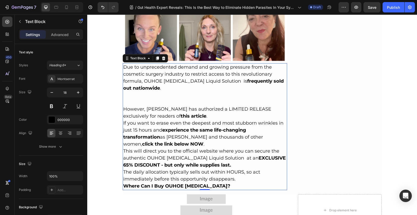
click at [123, 64] on p "Due to unprecedented demand and growing pressure from the cosmetic surgery indu…" at bounding box center [204, 78] width 163 height 28
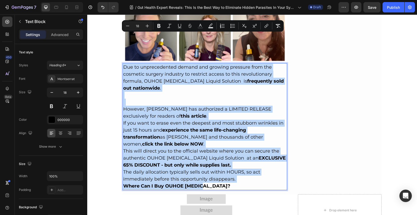
drag, startPoint x: 122, startPoint y: 37, endPoint x: 214, endPoint y: 147, distance: 143.7
click at [214, 147] on div "Due to unprecedented demand and growing pressure from the cosmetic surgery indu…" at bounding box center [205, 126] width 165 height 127
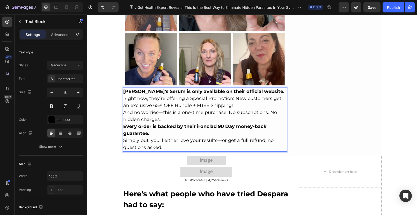
scroll to position [4443, 0]
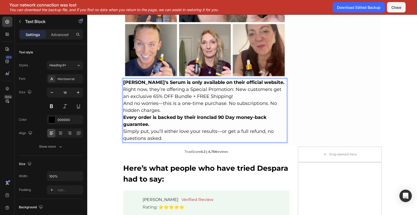
scroll to position [4443, 0]
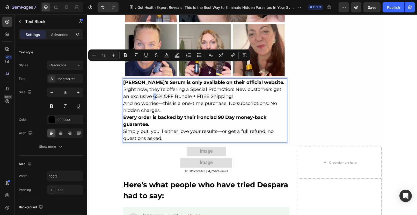
click at [152, 86] on p "Right now, they’re offering a Special Promotion: New customers get an exclusive…" at bounding box center [204, 93] width 163 height 14
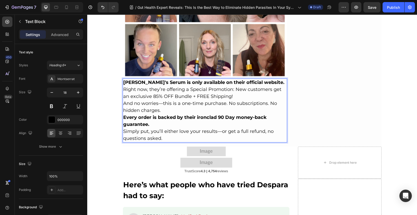
drag, startPoint x: 152, startPoint y: 66, endPoint x: 180, endPoint y: 105, distance: 47.7
click at [180, 128] on p "Simply put, you’ll either love your results—or get a full refund, no questions …" at bounding box center [204, 135] width 163 height 14
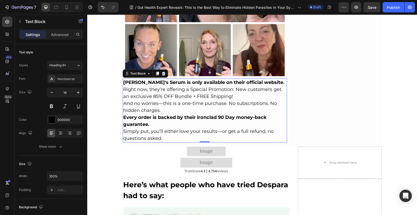
click at [138, 80] on strong "[PERSON_NAME]'s Serum is only available on their official website." at bounding box center [203, 83] width 161 height 6
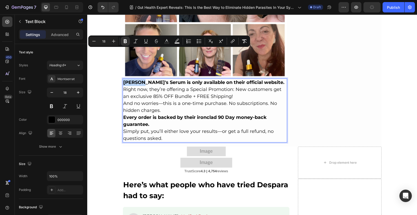
click at [123, 80] on strong "[PERSON_NAME]'s Serum is only available on their official website." at bounding box center [203, 83] width 161 height 6
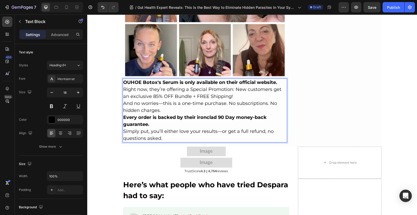
click at [166, 128] on p "Simply put, you’ll either love your results—or get a full refund, no questions …" at bounding box center [204, 135] width 163 height 14
click at [141, 147] on div at bounding box center [206, 152] width 167 height 10
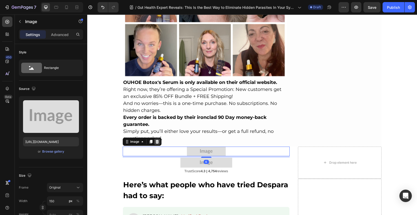
click at [155, 140] on icon at bounding box center [157, 142] width 4 height 4
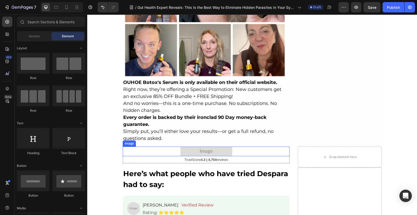
click at [152, 147] on div at bounding box center [206, 152] width 167 height 10
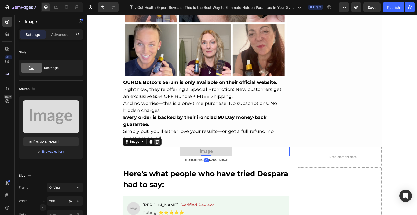
click at [158, 139] on div at bounding box center [157, 142] width 6 height 6
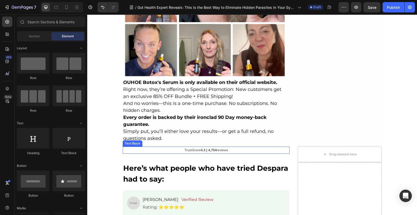
click at [165, 147] on div "TrustScore 4.3 | 4,754 reviews" at bounding box center [206, 150] width 167 height 7
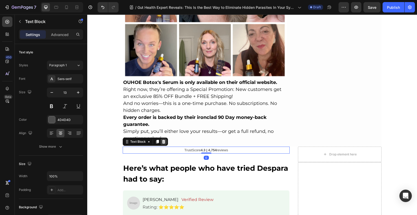
click at [162, 140] on icon at bounding box center [164, 142] width 4 height 4
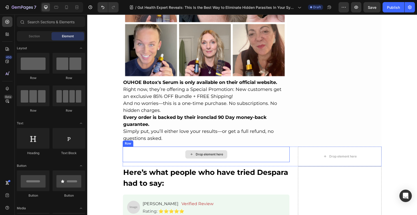
click at [135, 147] on div "Drop element here" at bounding box center [206, 155] width 167 height 16
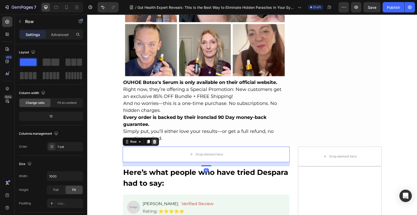
click at [153, 140] on icon at bounding box center [155, 142] width 4 height 4
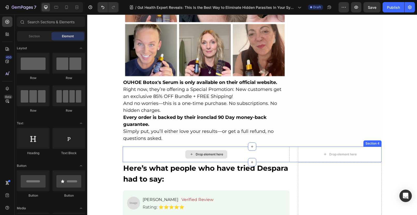
click at [154, 147] on div "Drop element here" at bounding box center [206, 155] width 167 height 16
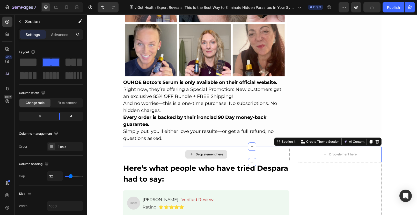
click at [269, 147] on div "Drop element here" at bounding box center [206, 155] width 167 height 16
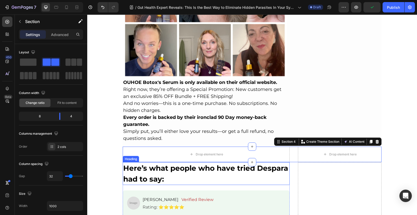
click at [275, 162] on h2 "Here’s what people who have tried Despara had to say:" at bounding box center [206, 173] width 167 height 23
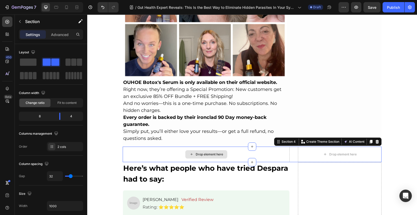
click at [125, 147] on div "Drop element here" at bounding box center [206, 155] width 167 height 16
click at [376, 140] on icon at bounding box center [377, 142] width 3 height 4
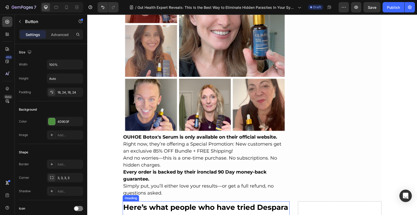
scroll to position [4388, 0]
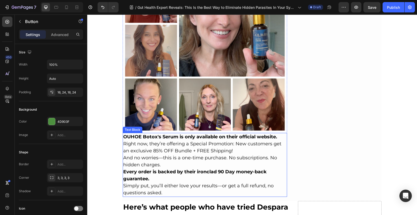
click at [169, 182] on p "Simply put, you’ll either love your results—or get a full refund, no questions …" at bounding box center [204, 189] width 163 height 14
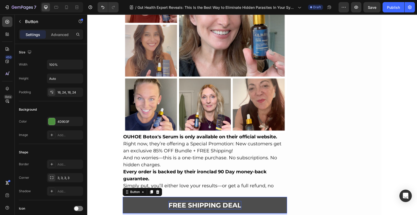
click at [169, 201] on p "Free Shipping Deal" at bounding box center [205, 205] width 73 height 9
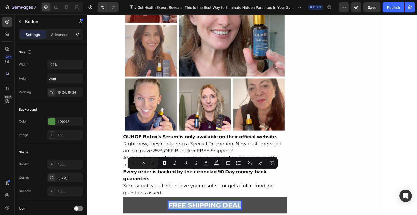
drag, startPoint x: 167, startPoint y: 174, endPoint x: 323, endPoint y: 174, distance: 155.7
click at [239, 201] on p "Free Shipping Deal" at bounding box center [205, 205] width 73 height 9
click at [179, 201] on p "Free Shipping Deal" at bounding box center [205, 205] width 73 height 9
drag, startPoint x: 168, startPoint y: 174, endPoint x: 240, endPoint y: 174, distance: 71.5
click at [240, 197] on link "Free Shipping Deal" at bounding box center [205, 205] width 165 height 17
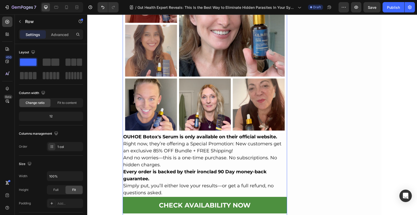
click at [201, 197] on div "CHECK AVAILABILITY NOW Button" at bounding box center [205, 209] width 165 height 25
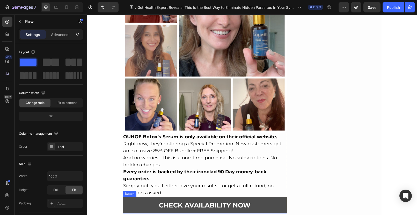
click at [127, 197] on link "CHECK AVAILABILITY NOW" at bounding box center [205, 205] width 165 height 17
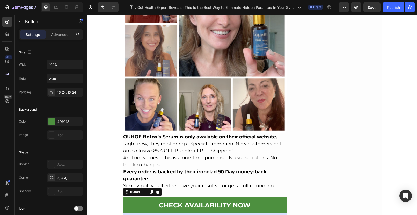
drag, startPoint x: 59, startPoint y: 40, endPoint x: 59, endPoint y: 37, distance: 3.1
click at [59, 40] on div "Settings Advanced" at bounding box center [51, 36] width 73 height 15
click at [58, 35] on p "Advanced" at bounding box center [60, 34] width 18 height 5
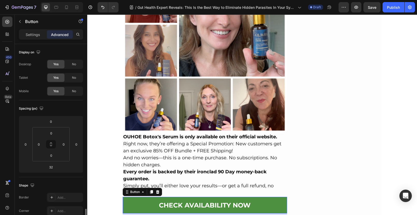
scroll to position [160, 0]
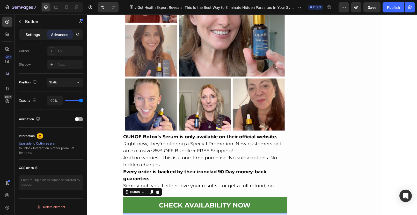
click at [30, 31] on div "Settings" at bounding box center [33, 34] width 26 height 8
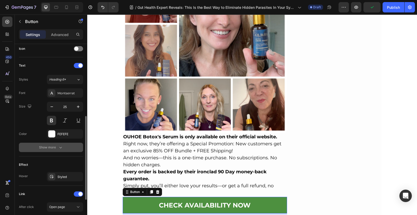
scroll to position [226, 0]
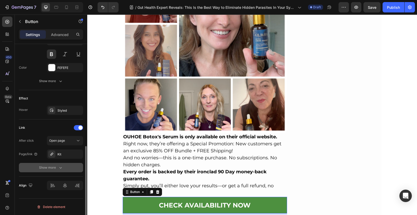
click at [54, 166] on div "Show more" at bounding box center [51, 167] width 24 height 5
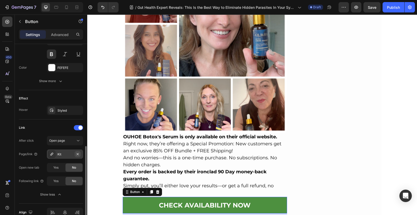
click at [79, 154] on icon "button" at bounding box center [78, 154] width 4 height 4
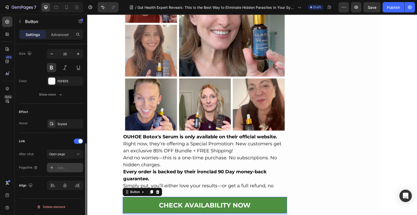
click at [58, 169] on div "Add..." at bounding box center [70, 168] width 24 height 5
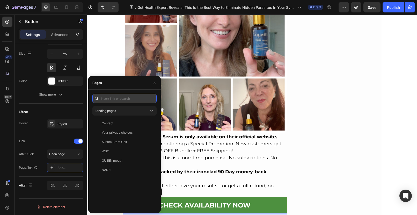
click at [119, 99] on input "text" at bounding box center [124, 98] width 64 height 9
type input "botox"
click at [157, 83] on button "button" at bounding box center [155, 83] width 8 height 8
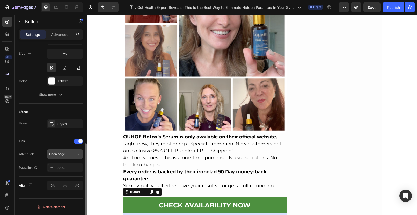
click at [69, 151] on button "Open page" at bounding box center [65, 154] width 36 height 9
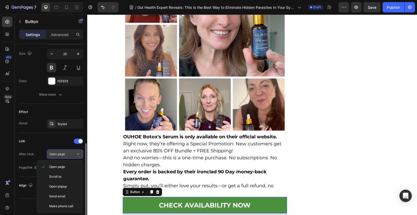
click at [69, 154] on div "Open page" at bounding box center [62, 154] width 26 height 5
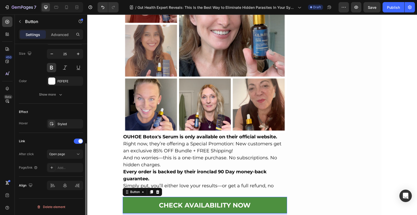
click at [46, 144] on div "Link" at bounding box center [51, 141] width 64 height 8
click at [65, 155] on span "Open page" at bounding box center [57, 154] width 16 height 4
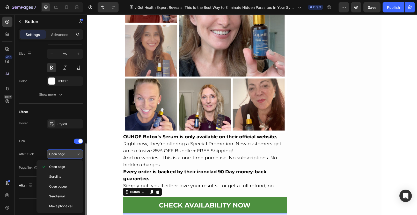
click at [67, 153] on div "Open page" at bounding box center [62, 154] width 26 height 5
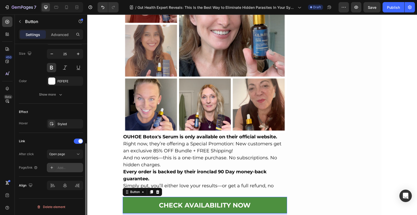
click at [66, 166] on div "Add..." at bounding box center [70, 168] width 24 height 5
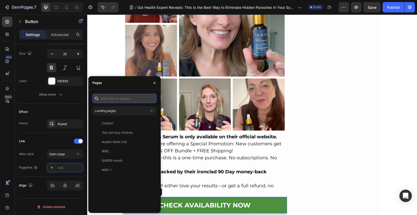
click at [119, 96] on input "text" at bounding box center [124, 98] width 64 height 9
paste input "https://www.chewsmartlab.com/products/botox-liquid-solution"
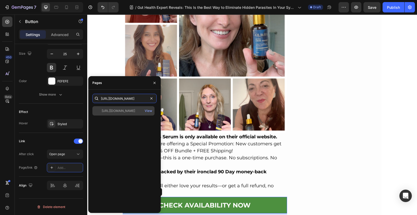
type input "https://www.chewsmartlab.com/products/botox-liquid-solution"
click at [129, 110] on div "https://www.chewsmartlab.com/products/botox-liquid-solution" at bounding box center [118, 111] width 33 height 5
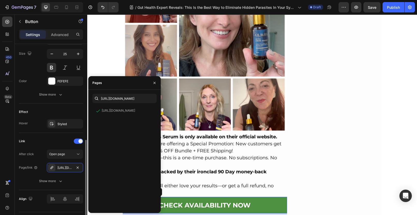
click at [42, 139] on div "Link" at bounding box center [51, 141] width 64 height 8
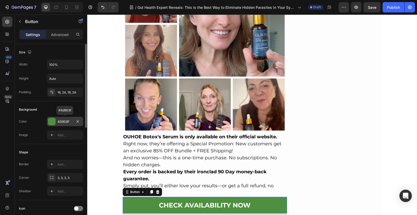
click at [52, 122] on div at bounding box center [51, 121] width 7 height 7
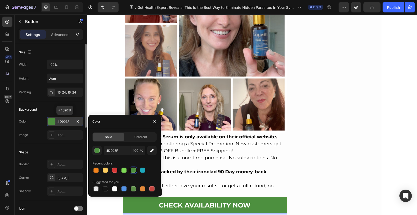
click at [52, 122] on div at bounding box center [51, 121] width 7 height 7
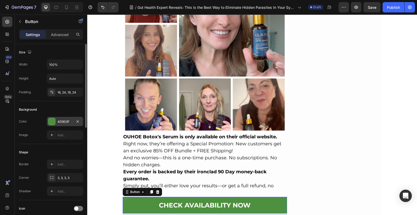
click at [66, 122] on div "4D903F" at bounding box center [65, 121] width 15 height 5
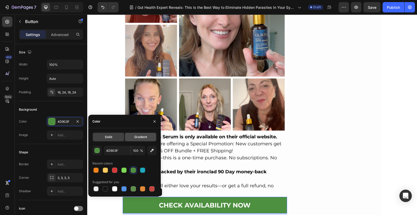
click at [137, 134] on div "Gradient" at bounding box center [140, 137] width 31 height 8
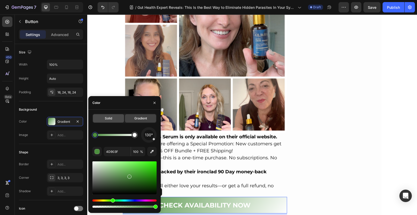
click at [105, 117] on span "Solid" at bounding box center [108, 118] width 7 height 5
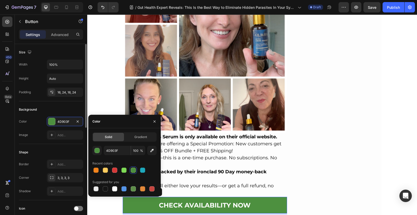
click at [52, 108] on div "Background" at bounding box center [51, 109] width 64 height 8
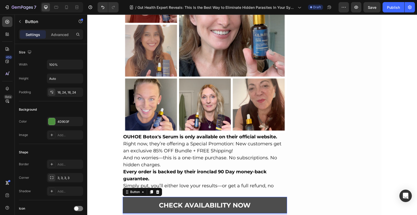
click at [137, 197] on link "CHECK AVAILABILITY NOW" at bounding box center [205, 205] width 165 height 17
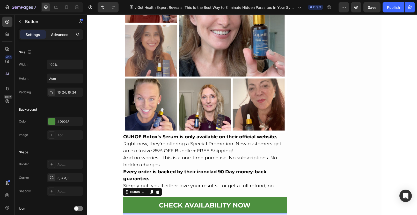
click at [58, 34] on p "Advanced" at bounding box center [60, 34] width 18 height 5
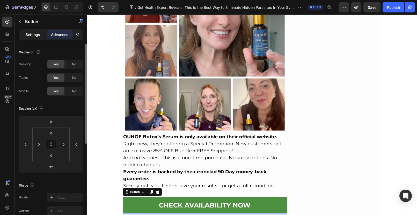
click at [33, 34] on p "Settings" at bounding box center [33, 34] width 15 height 5
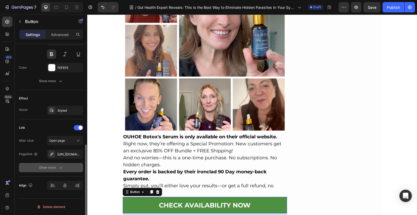
scroll to position [225, 0]
click at [50, 170] on div "Show more" at bounding box center [51, 168] width 24 height 5
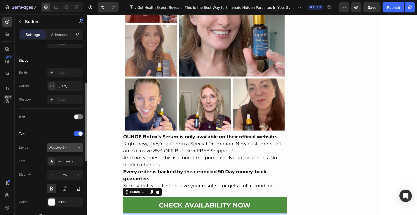
scroll to position [124, 0]
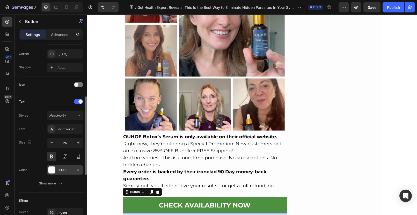
click at [54, 170] on div at bounding box center [51, 170] width 7 height 7
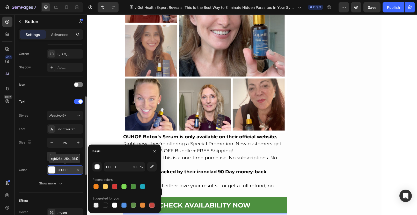
click at [54, 170] on div at bounding box center [51, 170] width 7 height 7
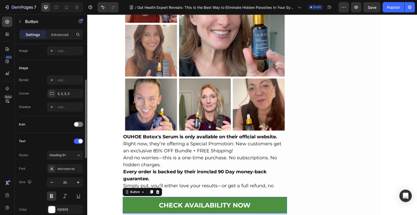
scroll to position [0, 0]
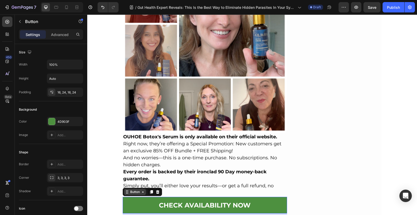
click at [135, 190] on div "Button" at bounding box center [135, 192] width 12 height 5
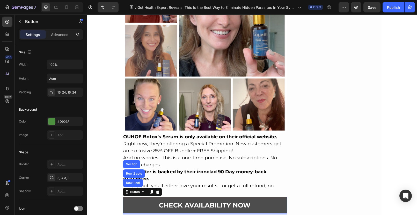
click at [270, 197] on link "CHECK AVAILABILITY NOW" at bounding box center [205, 205] width 165 height 17
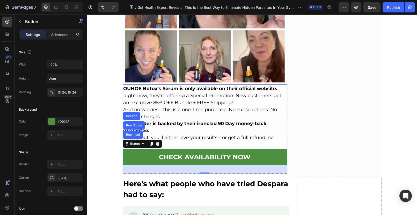
scroll to position [4393, 0]
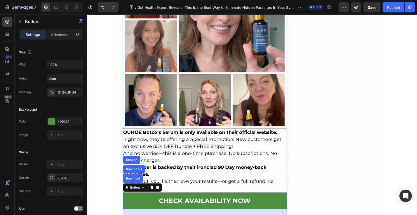
click at [187, 50] on img at bounding box center [205, 46] width 165 height 165
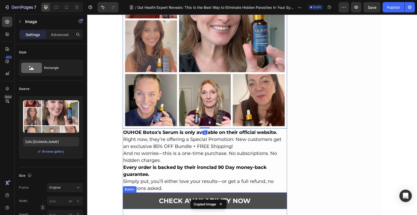
click at [171, 193] on link "CHECK AVAILABILITY NOW" at bounding box center [205, 201] width 165 height 17
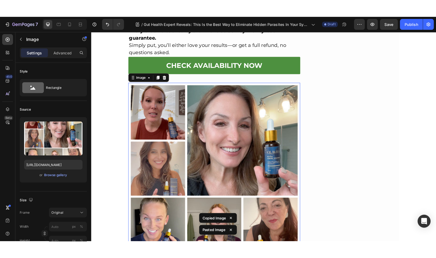
scroll to position [4547, 0]
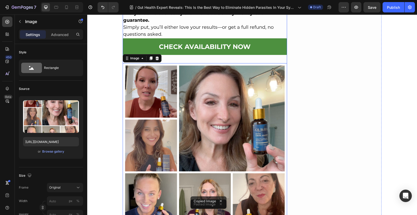
click at [180, 38] on div "CHECK AVAILABILITY NOW Button" at bounding box center [205, 50] width 165 height 25
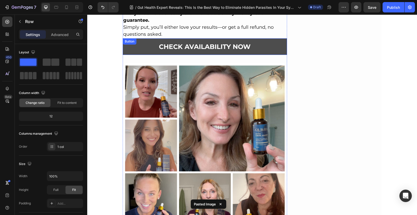
click at [201, 38] on link "CHECK AVAILABILITY NOW" at bounding box center [205, 46] width 165 height 17
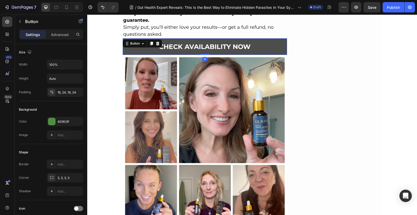
drag, startPoint x: 202, startPoint y: 32, endPoint x: 195, endPoint y: 22, distance: 12.4
click at [202, 38] on div "CHECK AVAILABILITY NOW Button 0" at bounding box center [205, 46] width 165 height 17
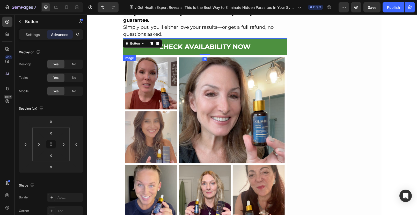
click at [178, 62] on img at bounding box center [205, 137] width 165 height 165
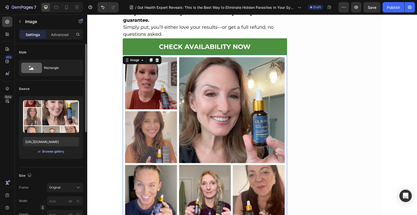
click at [53, 152] on div "Browse gallery" at bounding box center [53, 151] width 22 height 5
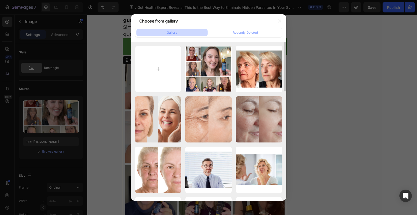
type input "C:\fakepath\25-8-11.png"
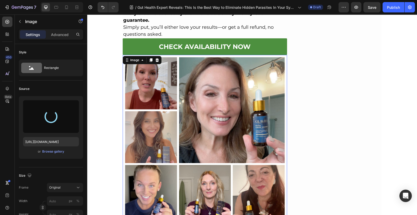
type input "https://cdn.shopify.com/s/files/1/0690/8854/2916/files/gempages_548588544302514…"
